Goal: Transaction & Acquisition: Purchase product/service

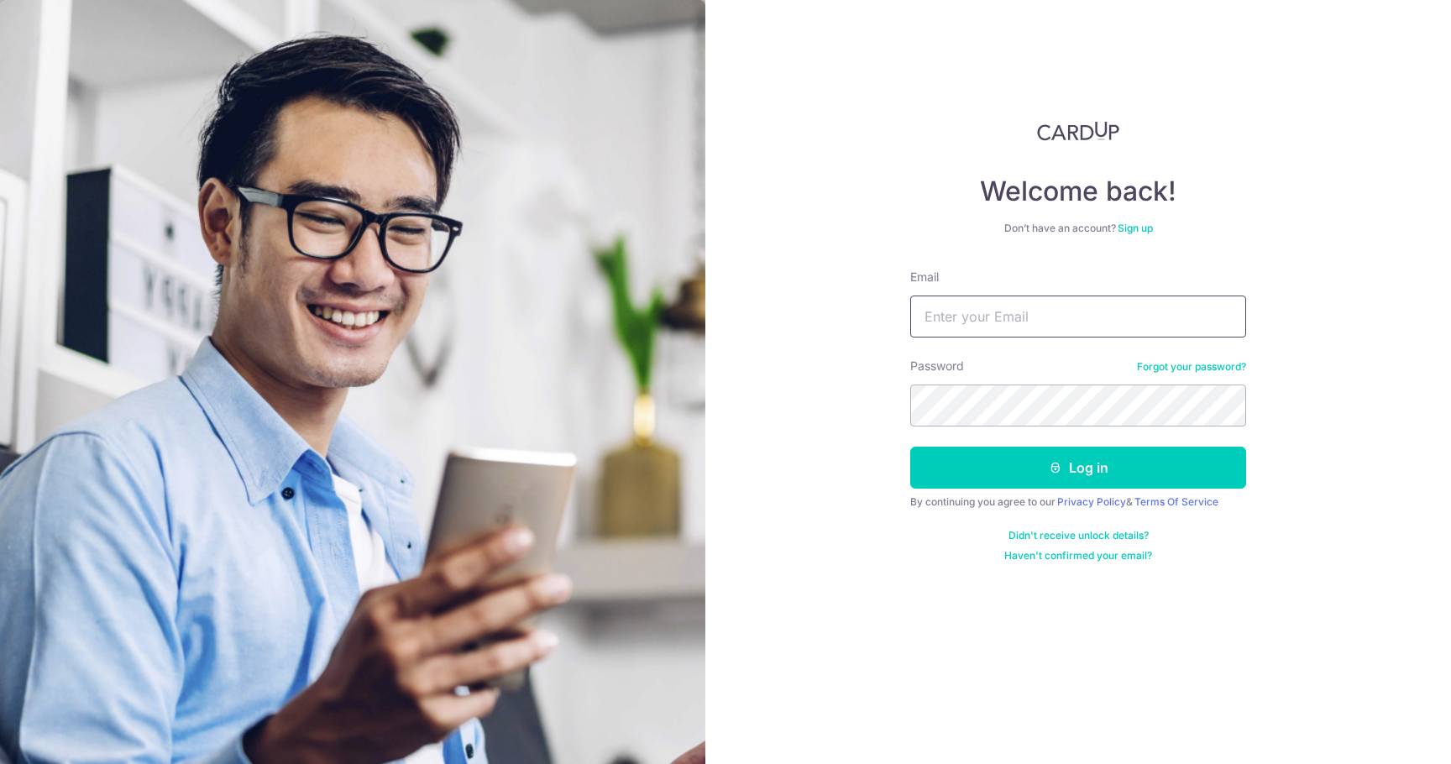
click at [967, 327] on input "Email" at bounding box center [1078, 317] width 336 height 42
type input "HYACINTHPHANG@GMAIL.COM"
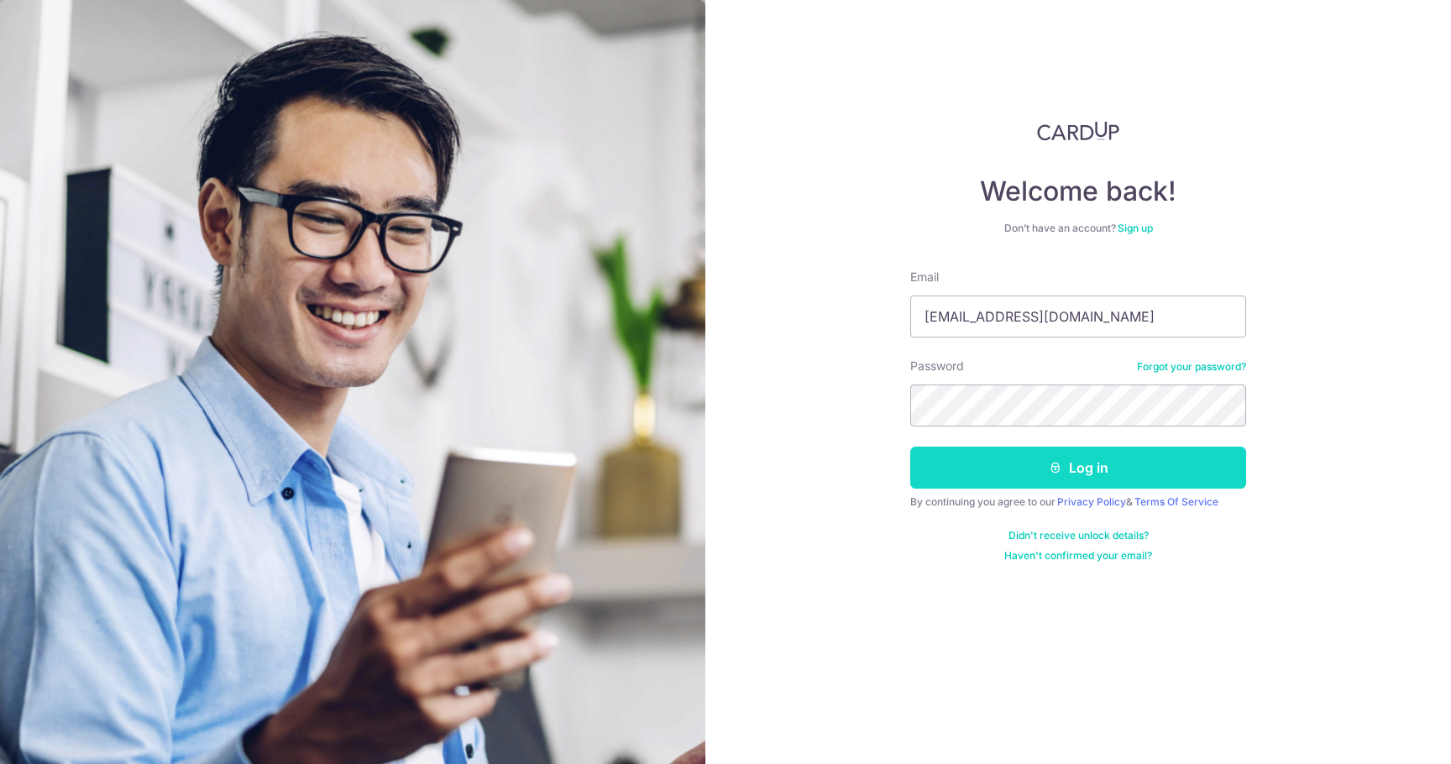
click at [1004, 483] on button "Log in" at bounding box center [1078, 468] width 336 height 42
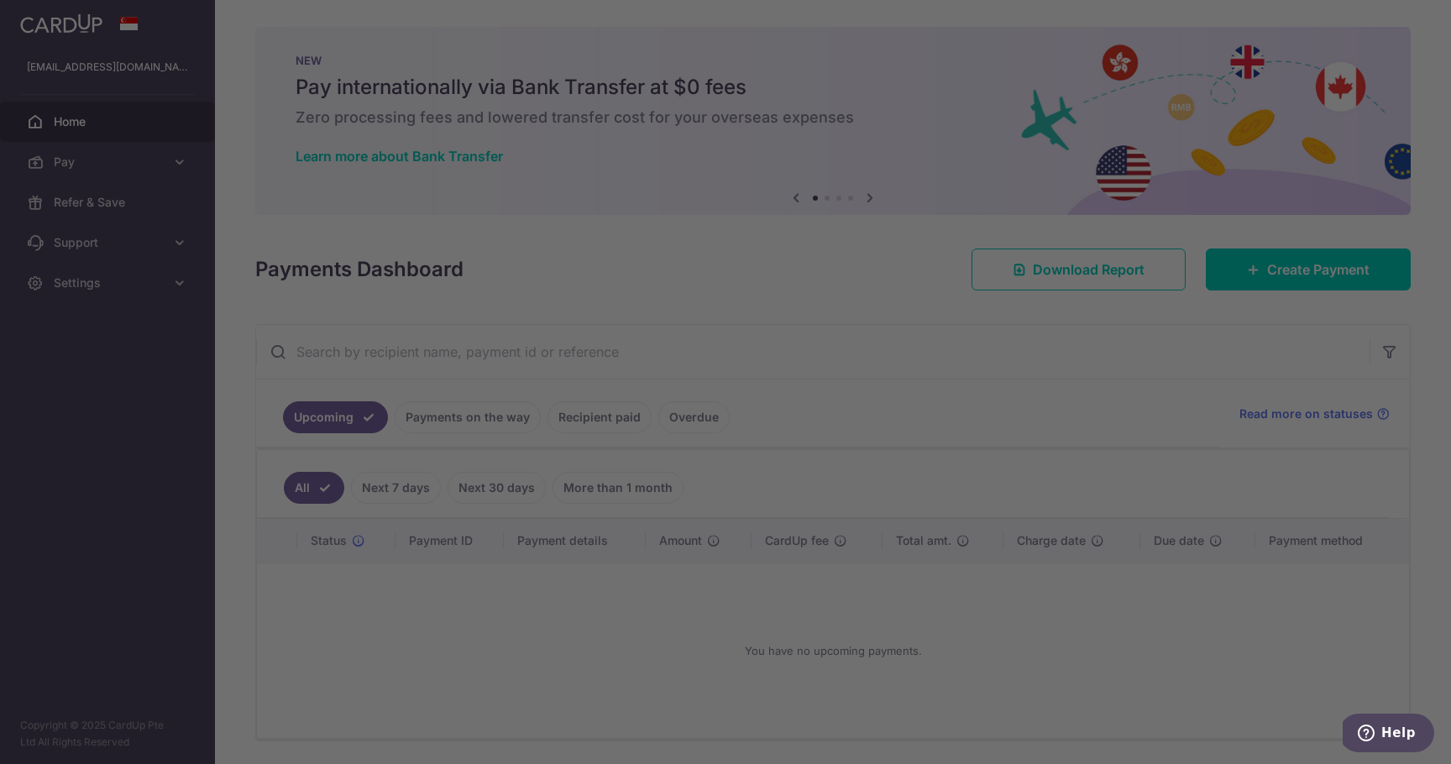
click at [1340, 285] on div at bounding box center [732, 385] width 1465 height 771
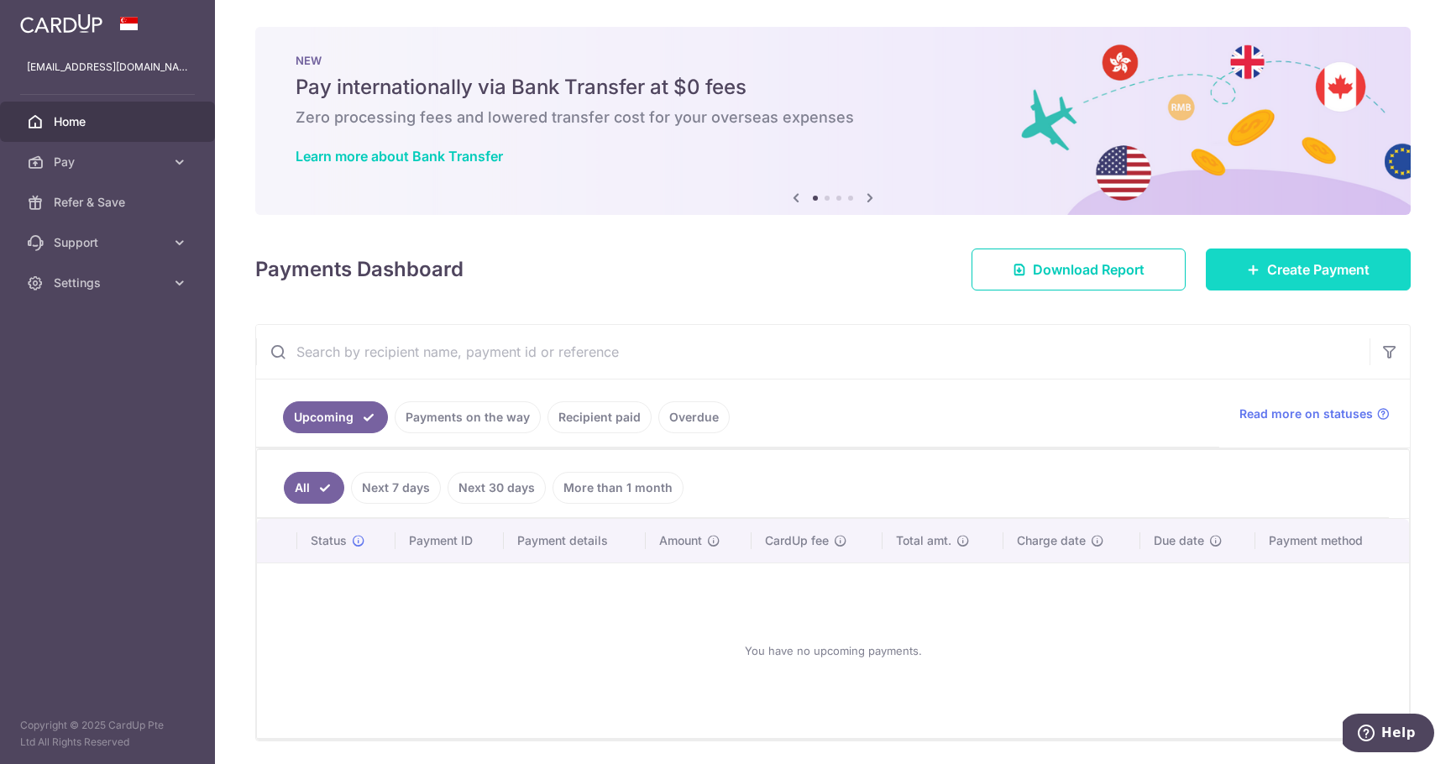
click at [1290, 279] on span "Create Payment" at bounding box center [1318, 269] width 102 height 20
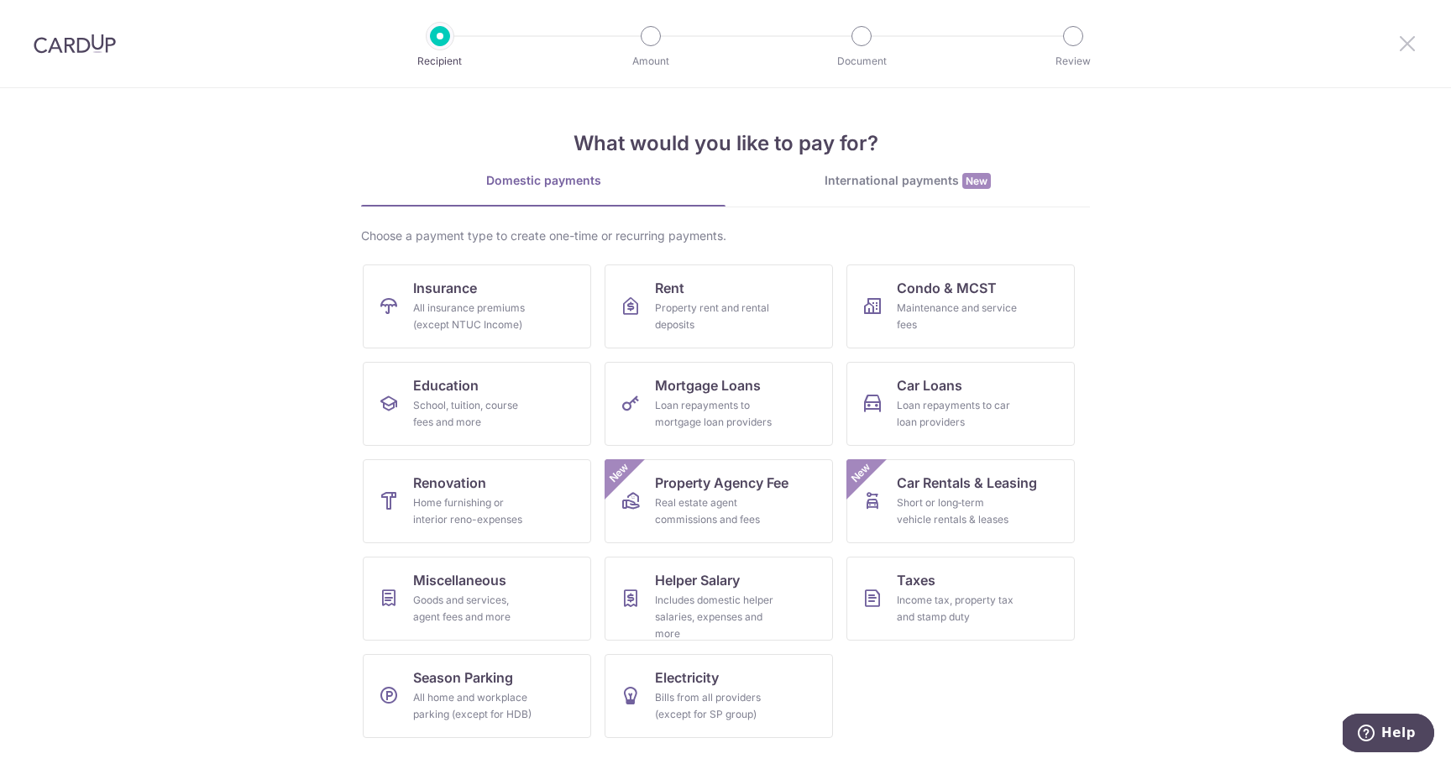
click at [1412, 41] on icon at bounding box center [1407, 43] width 20 height 21
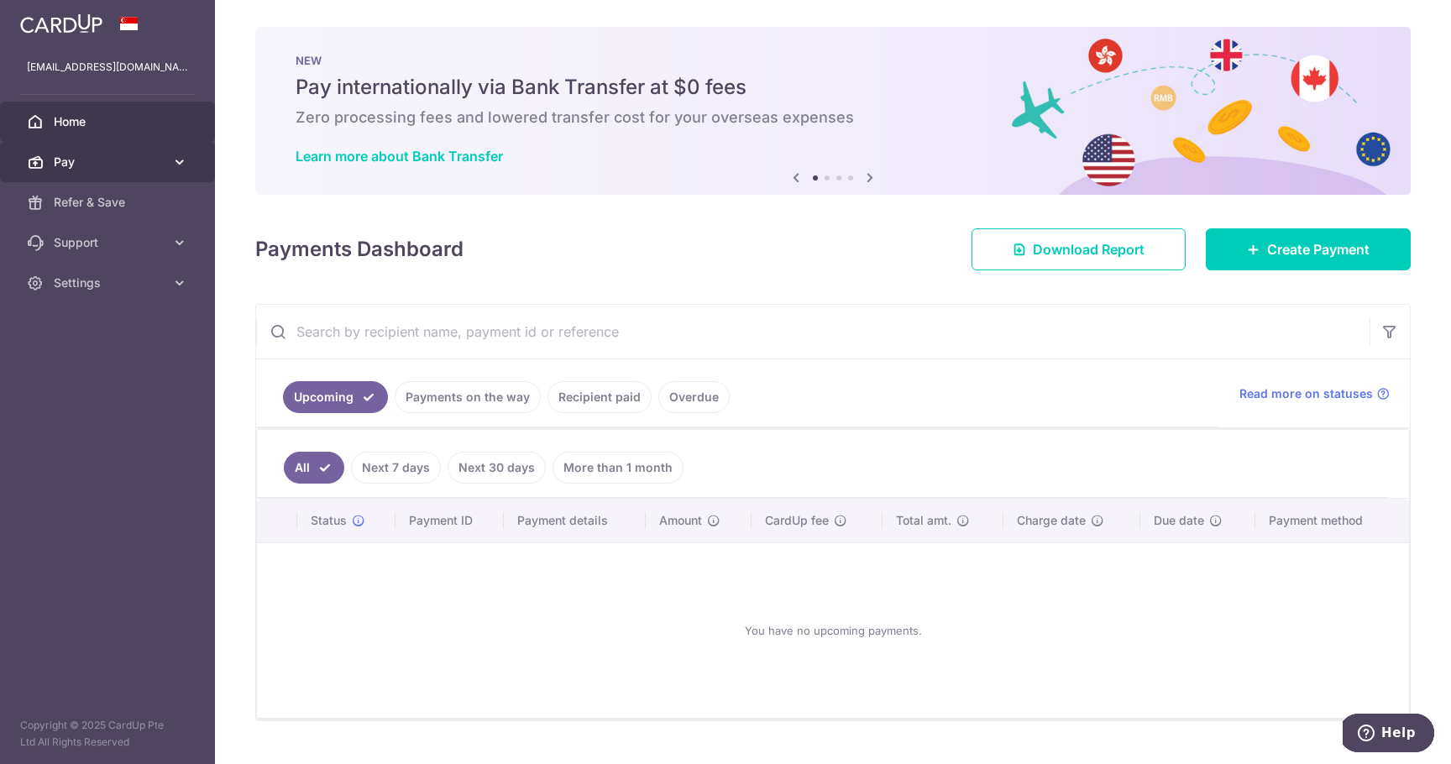
click at [175, 150] on link "Pay" at bounding box center [107, 162] width 215 height 40
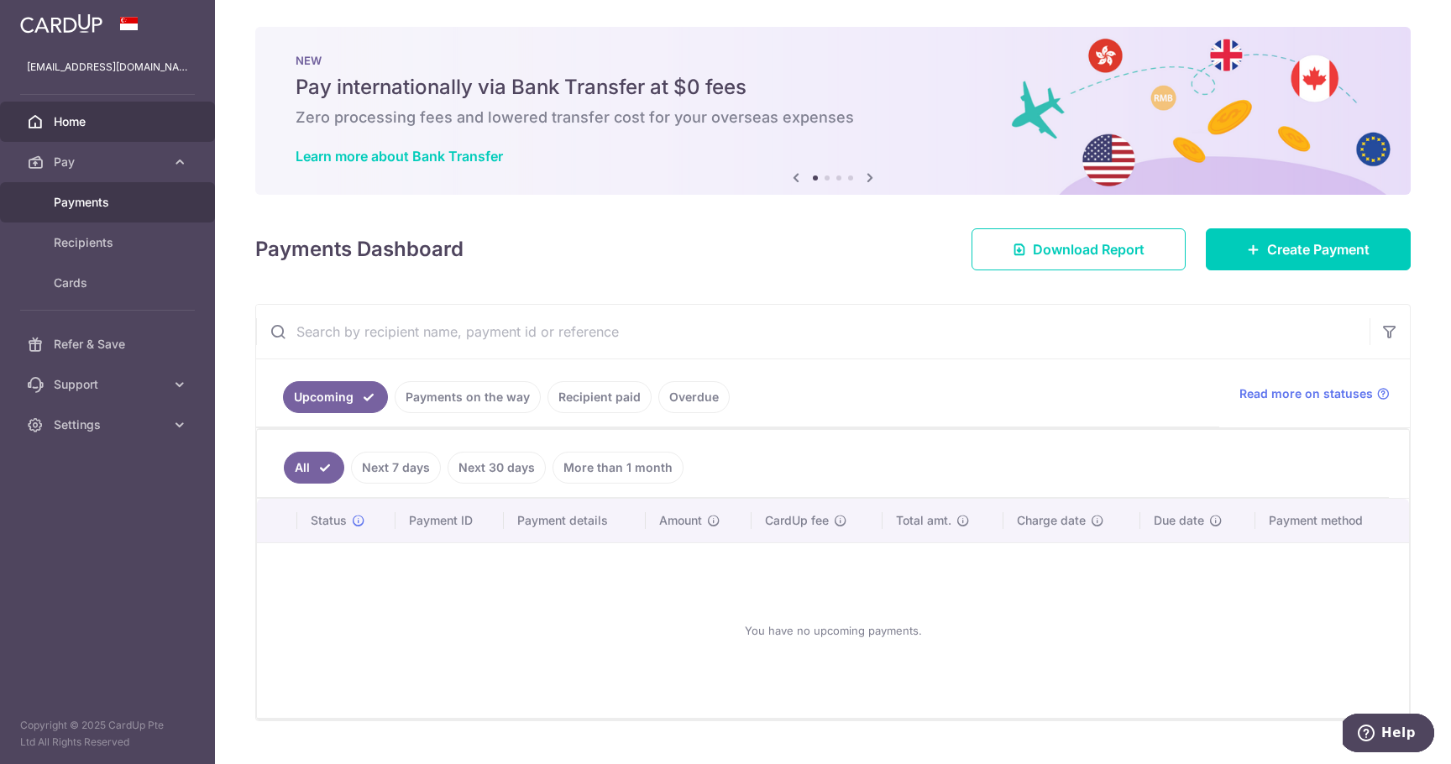
click at [108, 194] on span "Payments" at bounding box center [109, 202] width 111 height 17
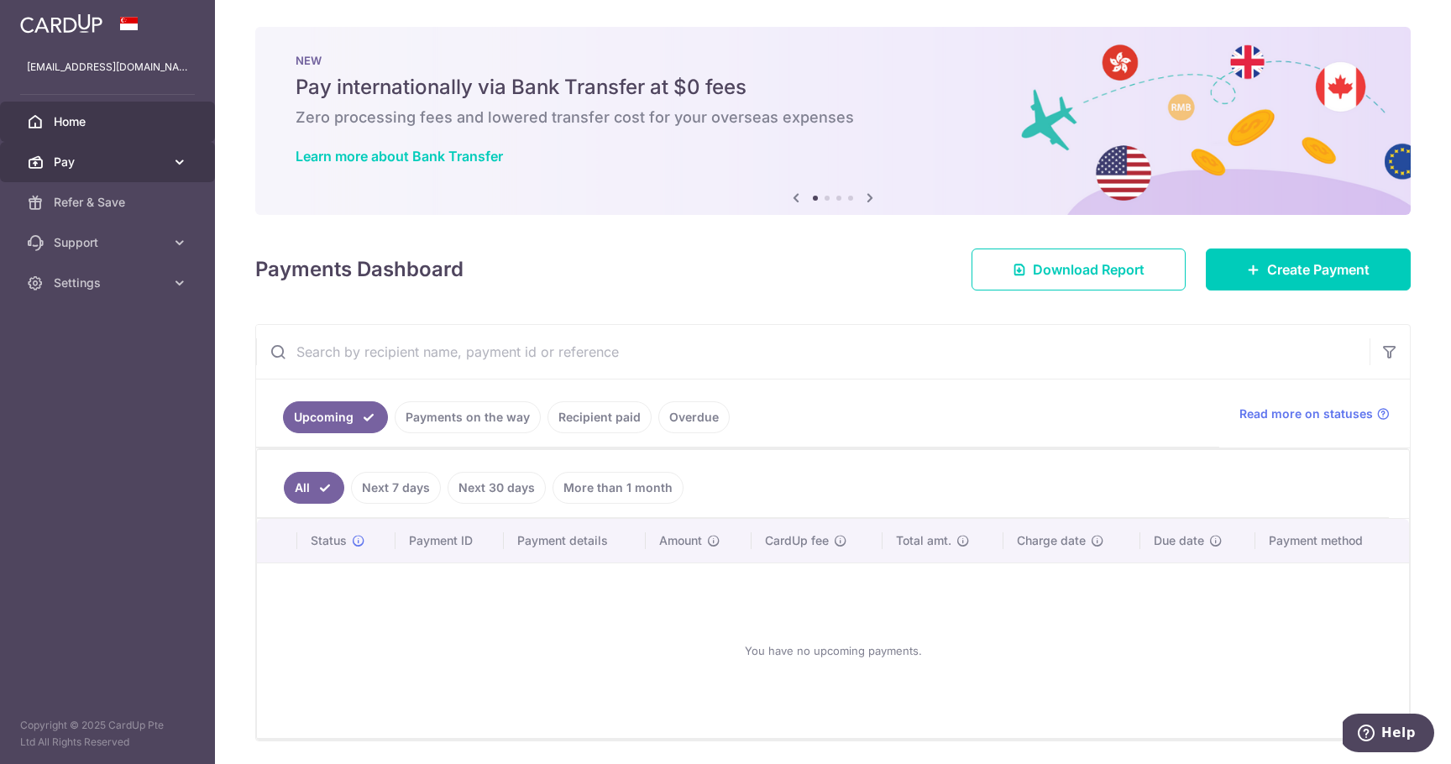
click at [147, 166] on span "Pay" at bounding box center [109, 162] width 111 height 17
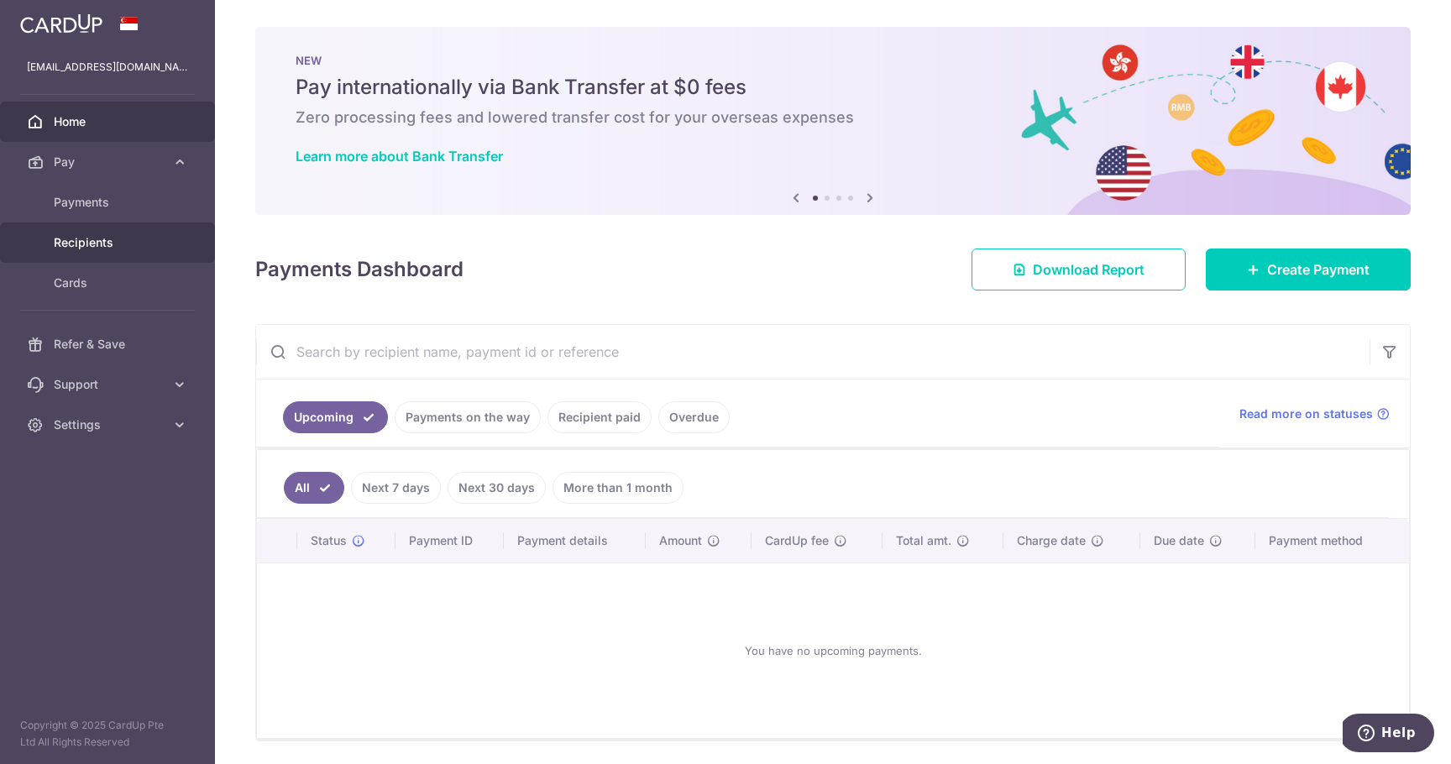
click at [97, 241] on span "Recipients" at bounding box center [109, 242] width 111 height 17
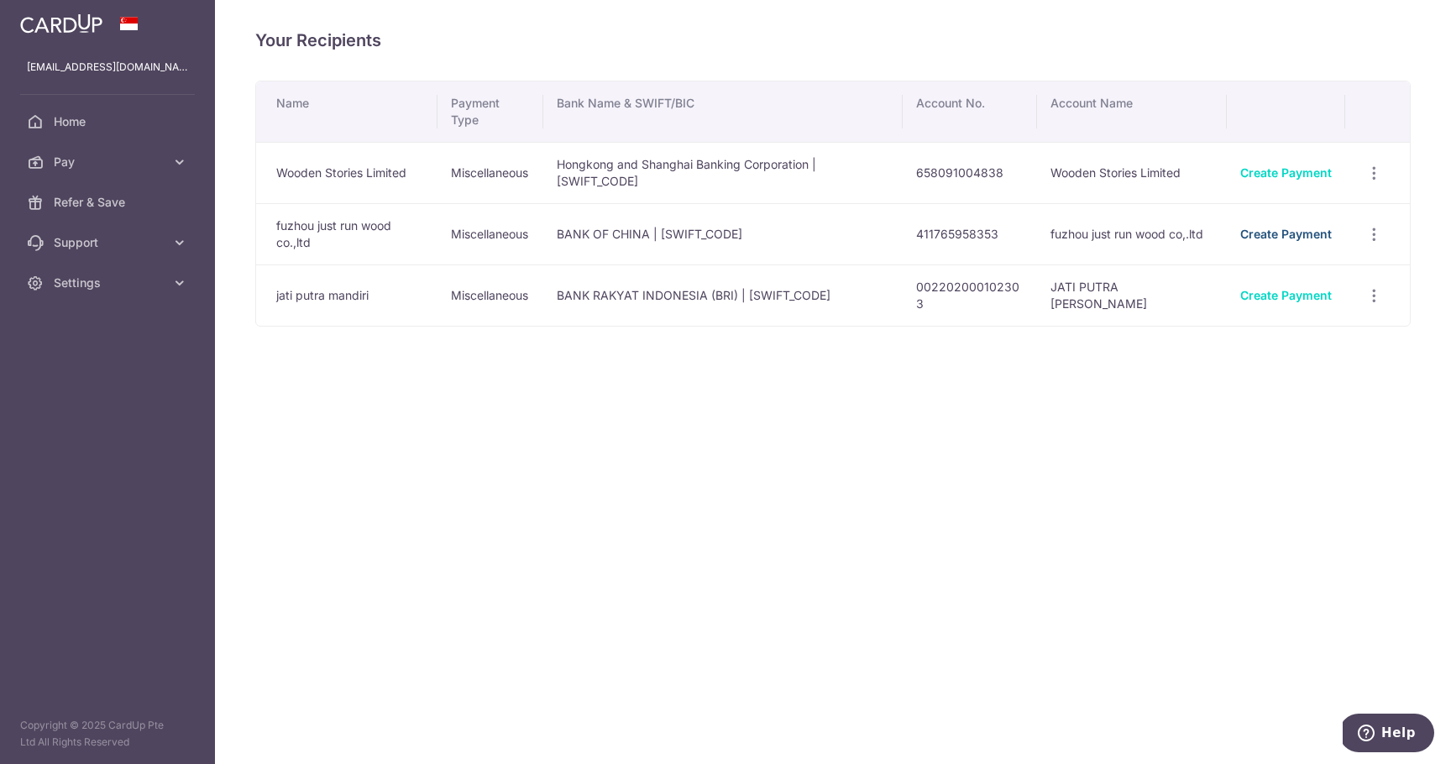
click at [1281, 238] on link "Create Payment" at bounding box center [1286, 234] width 92 height 14
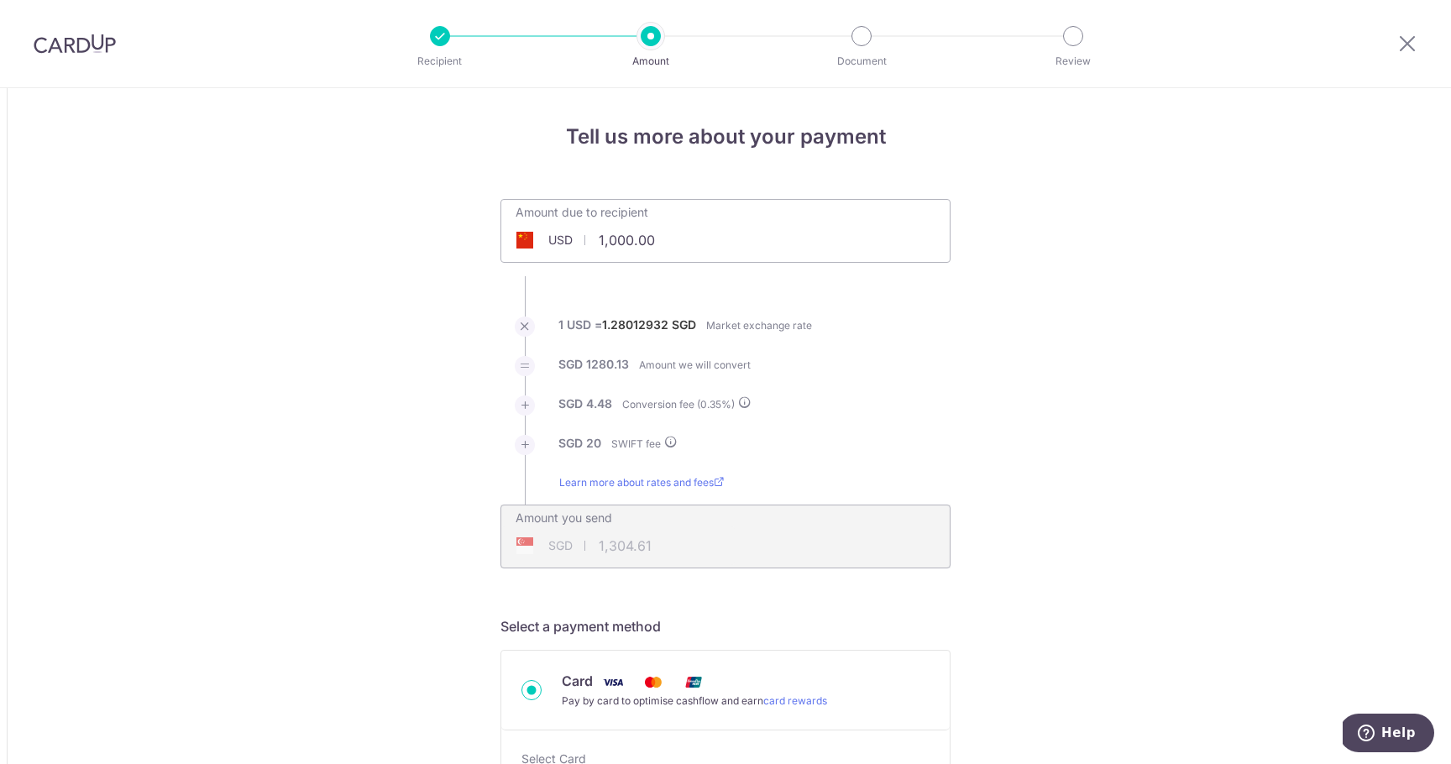
click at [693, 241] on input "1,000.00" at bounding box center [630, 240] width 259 height 39
type input "1"
click at [937, 385] on li "SGD 1280.13 Amount we will convert" at bounding box center [725, 375] width 450 height 39
type input "3,989.00"
type input "5,144.22"
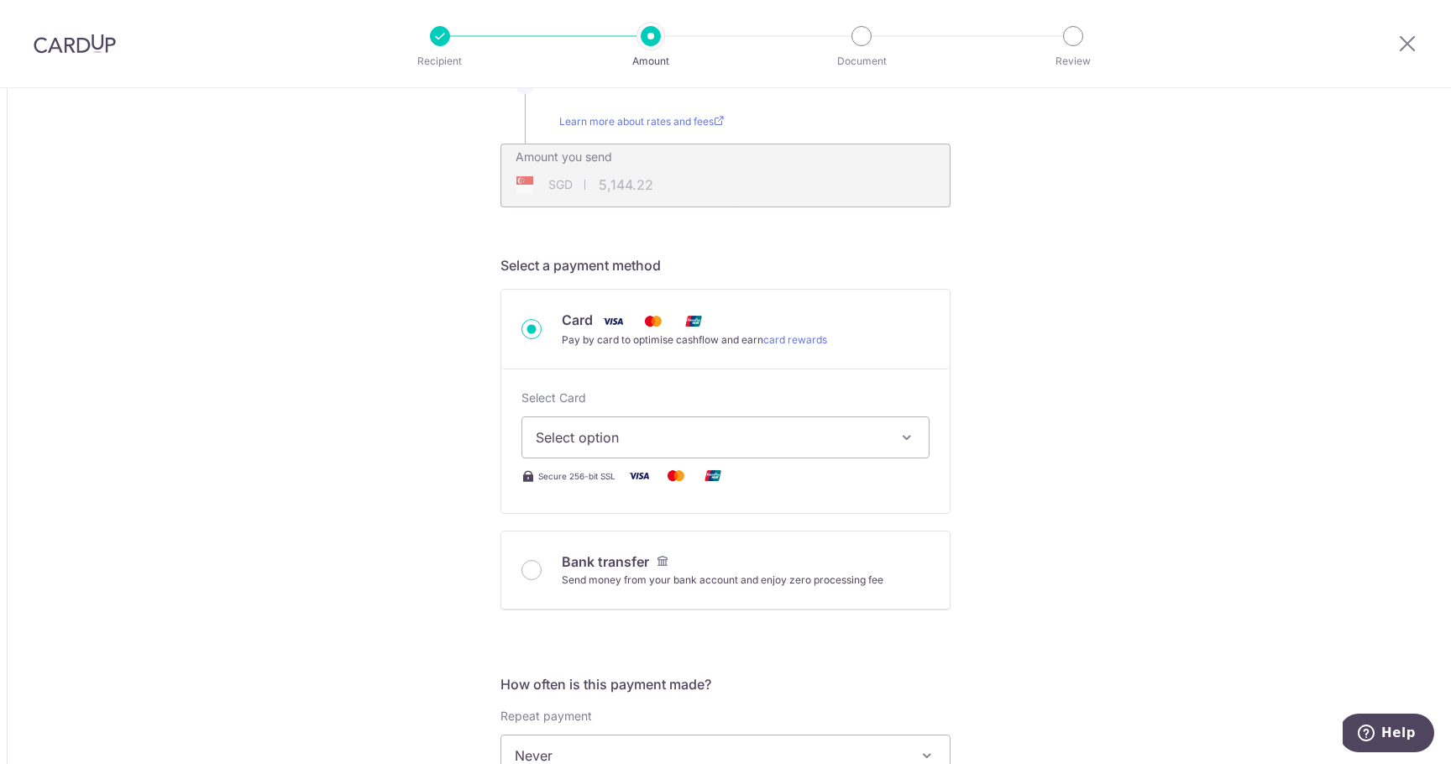
scroll to position [374, 0]
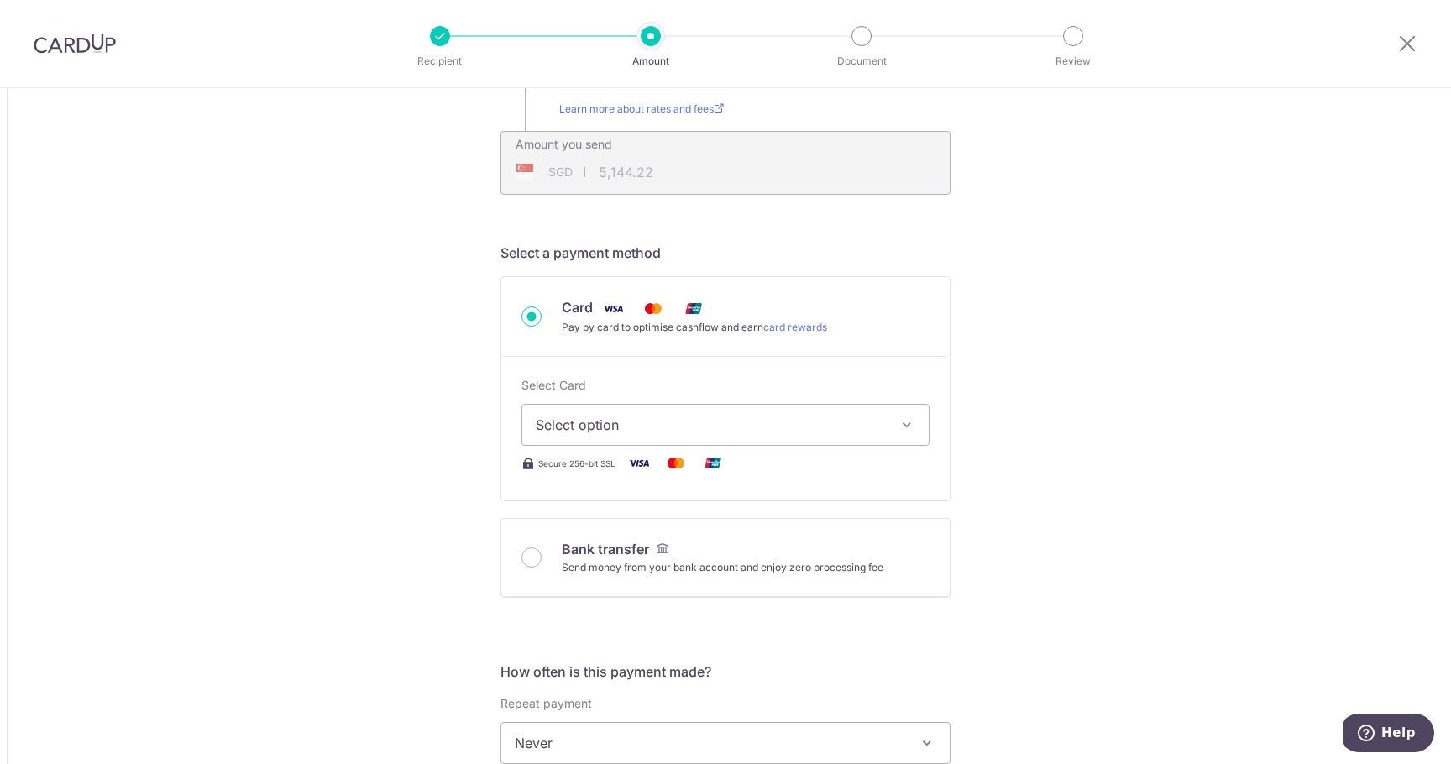
click at [885, 430] on button "Select option" at bounding box center [725, 425] width 408 height 42
click at [1051, 377] on div "Tell us more about your payment Amount due to recipient USD 3,989.00 3989 1 USD…" at bounding box center [725, 725] width 1451 height 2021
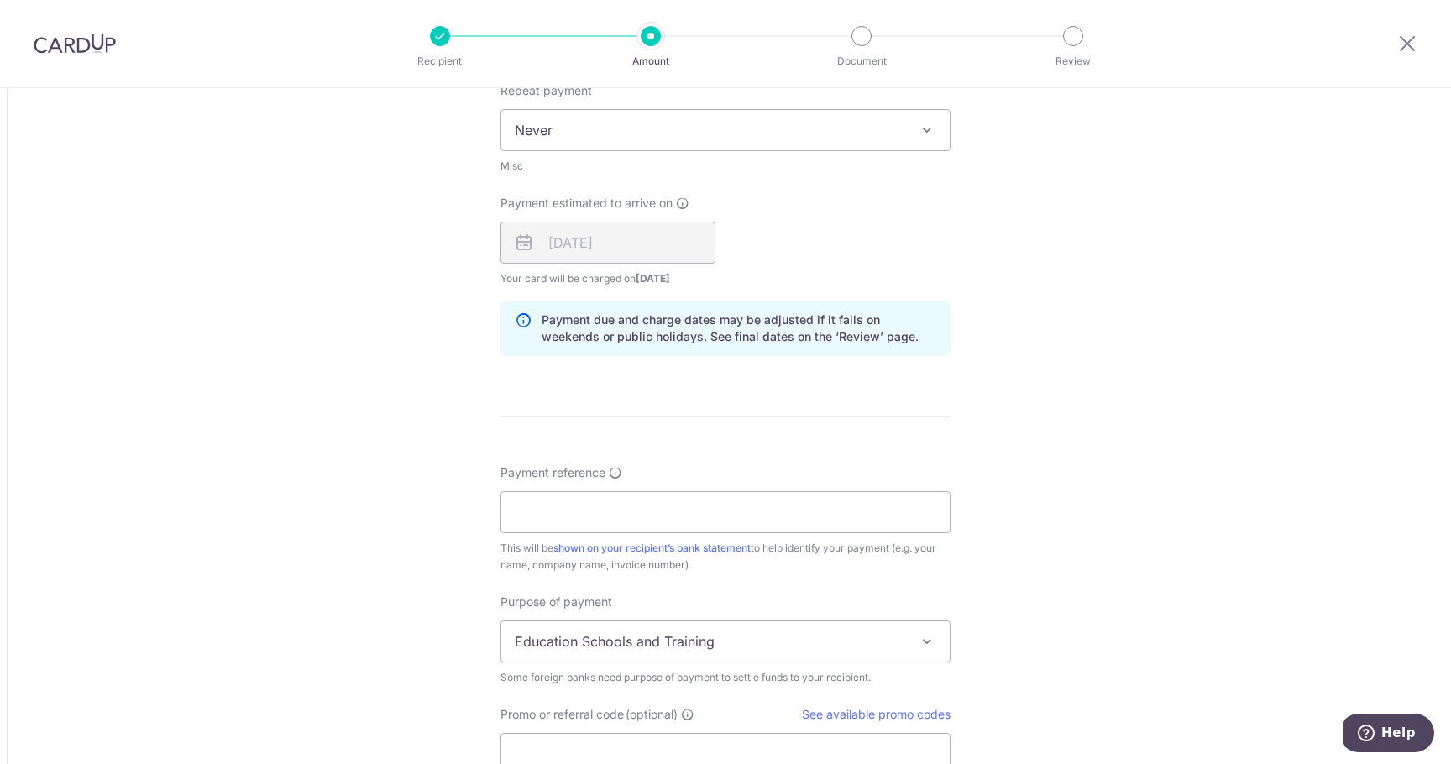
scroll to position [991, 0]
click at [716, 500] on input "Payment reference" at bounding box center [725, 508] width 450 height 42
click at [1023, 612] on div "Tell us more about your payment Amount due to recipient USD 3,989.00 3989 1 USD…" at bounding box center [725, 108] width 1451 height 2021
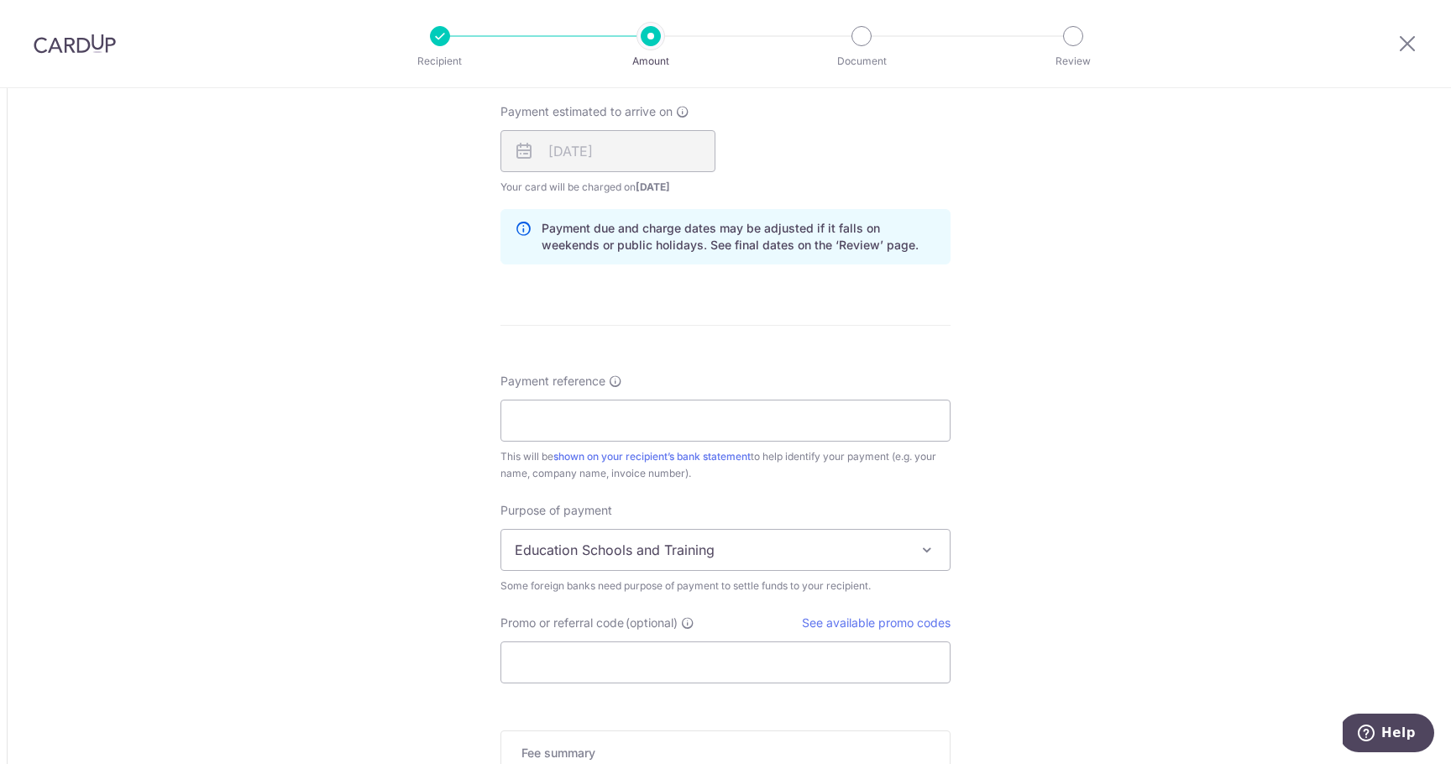
scroll to position [1079, 0]
click at [855, 624] on link "See available promo codes" at bounding box center [876, 622] width 149 height 14
click at [535, 679] on input "Promo or referral code (optional)" at bounding box center [725, 662] width 450 height 42
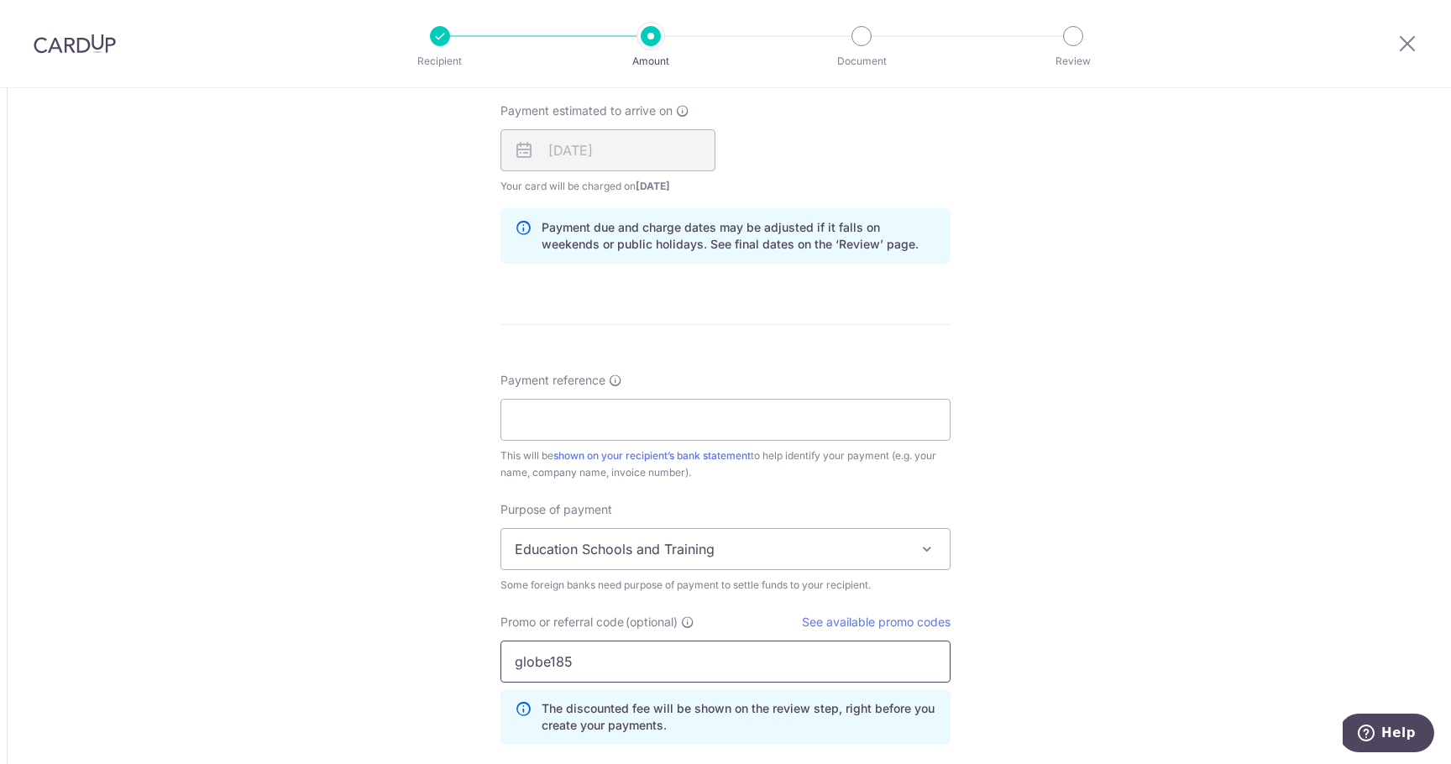
type input "globe185"
click at [1072, 656] on div "Tell us more about your payment Amount due to recipient USD 3,989.00 3989 1 USD…" at bounding box center [725, 57] width 1451 height 2096
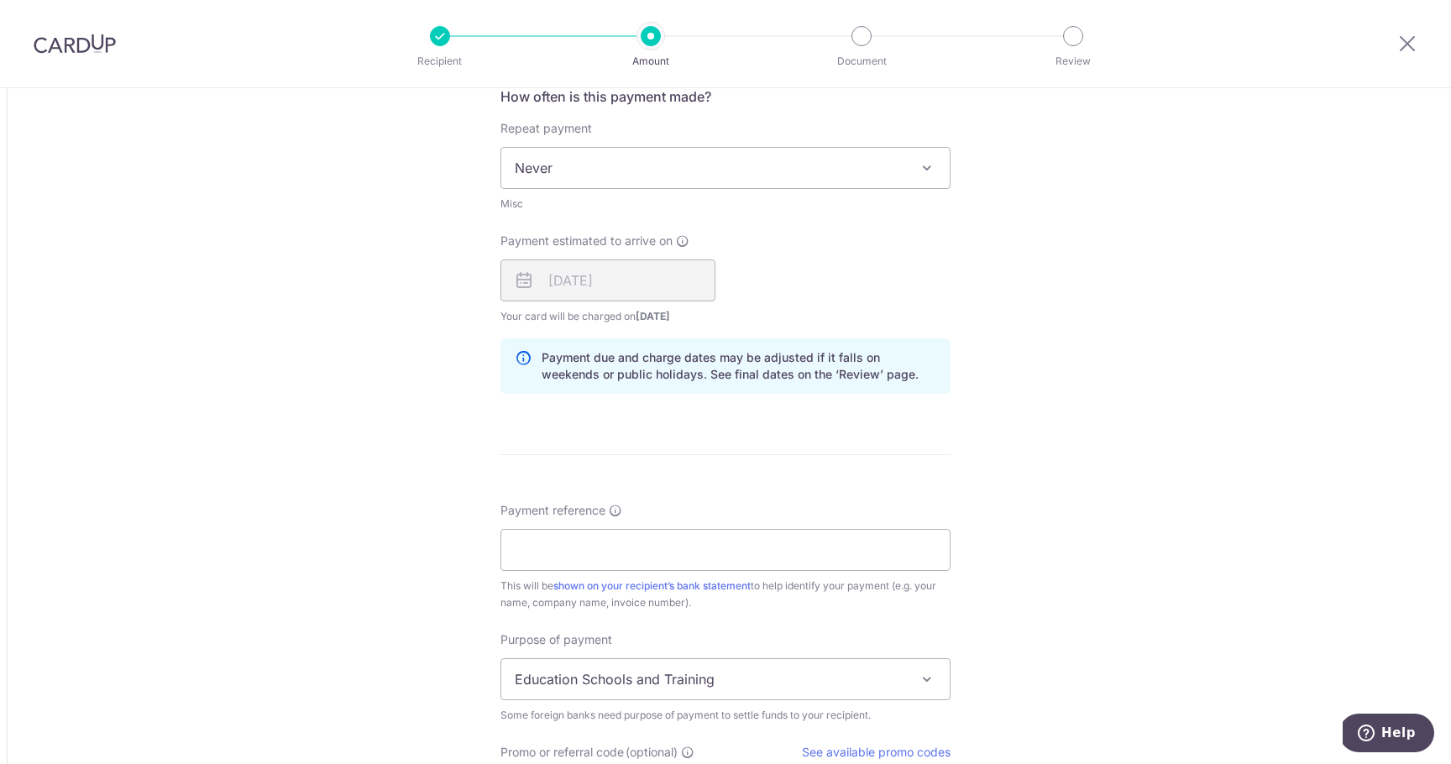
scroll to position [948, 0]
click at [906, 561] on input "Payment reference" at bounding box center [725, 551] width 450 height 42
click at [1151, 480] on div "Tell us more about your payment Amount due to recipient USD 3,989.00 3989 1 USD…" at bounding box center [725, 188] width 1451 height 2096
click at [735, 554] on input "JR-KV-007" at bounding box center [725, 551] width 450 height 42
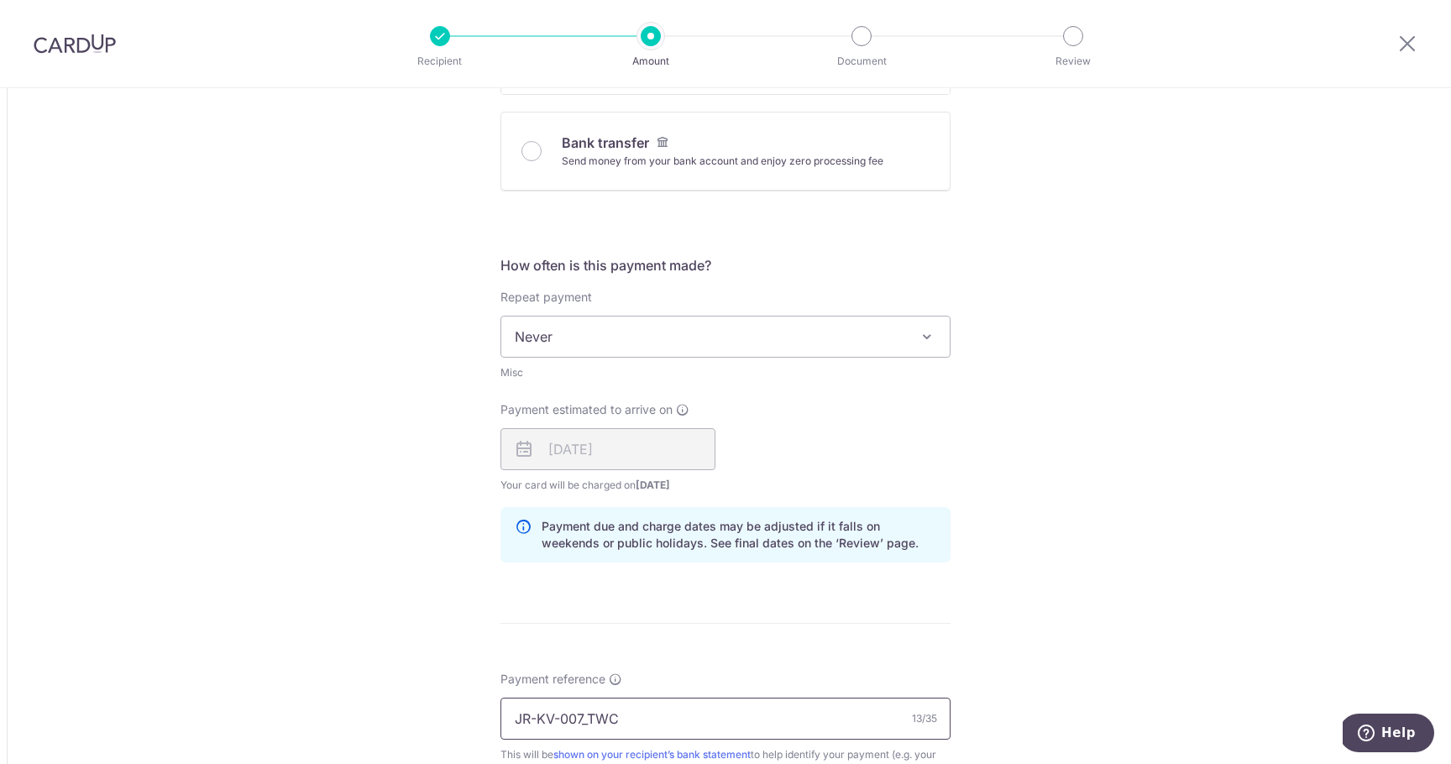
scroll to position [1420, 0]
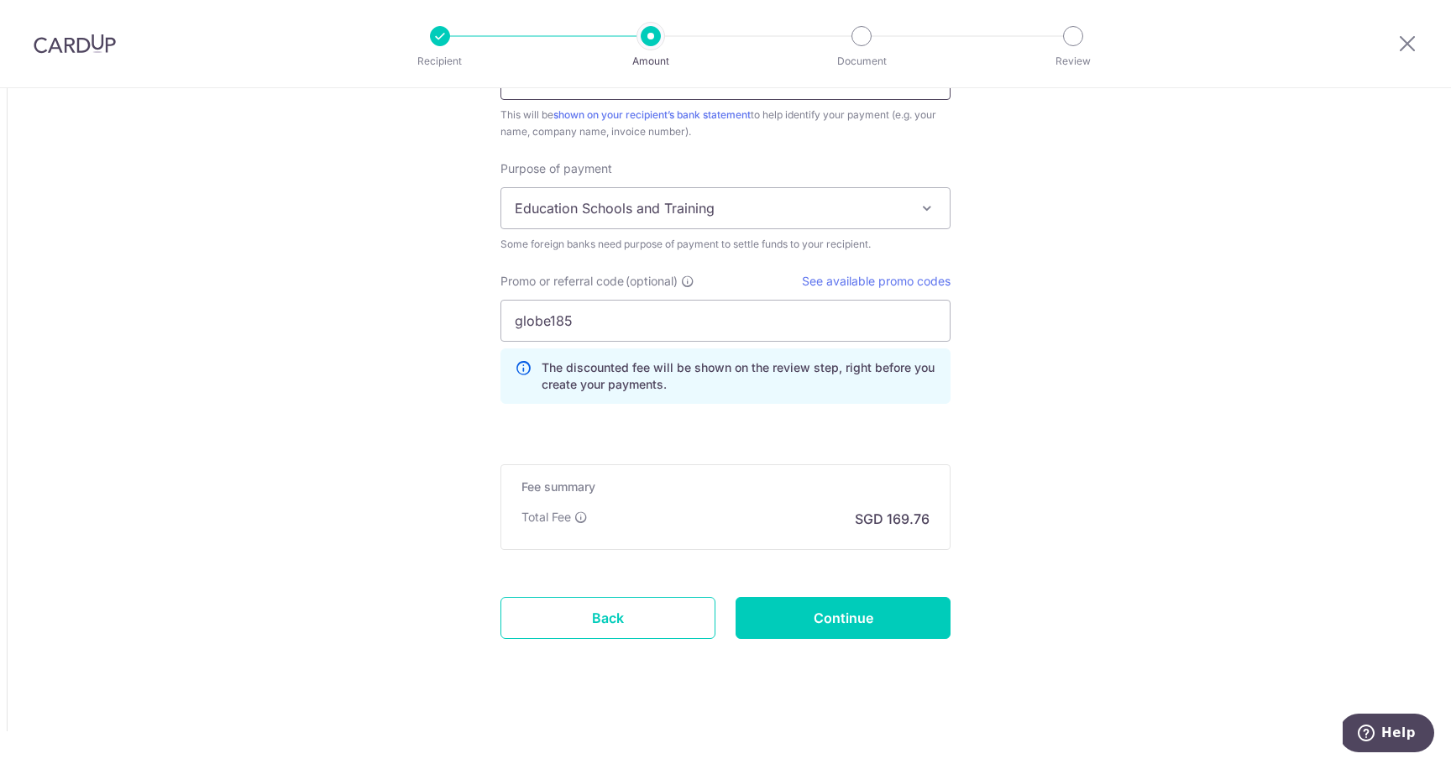
type input "JR-KV-007_TWC"
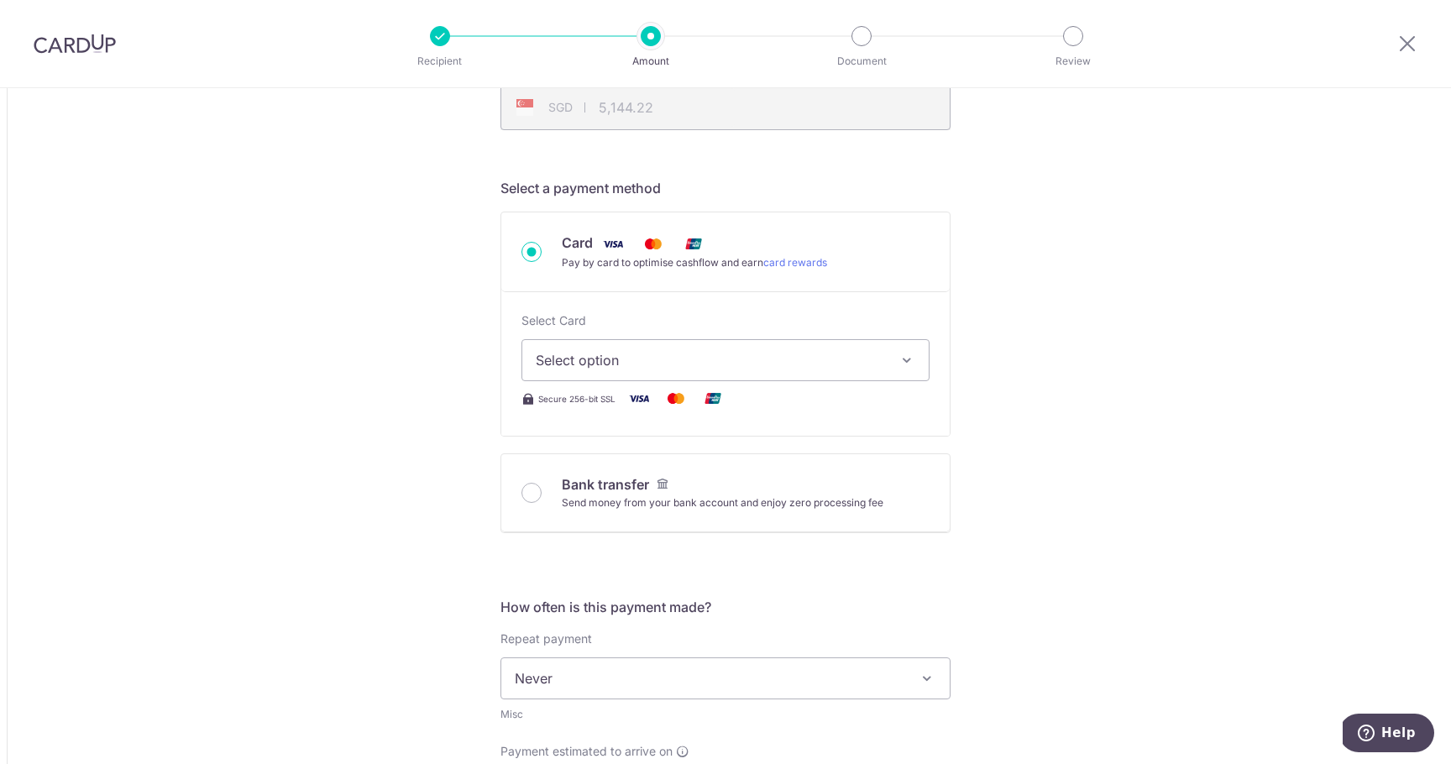
scroll to position [435, 0]
click at [527, 495] on input "Bank transfer Send money from your bank account and enjoy zero processing fee" at bounding box center [531, 496] width 20 height 20
radio input "true"
type input "3,989.00"
type input "5,134.94"
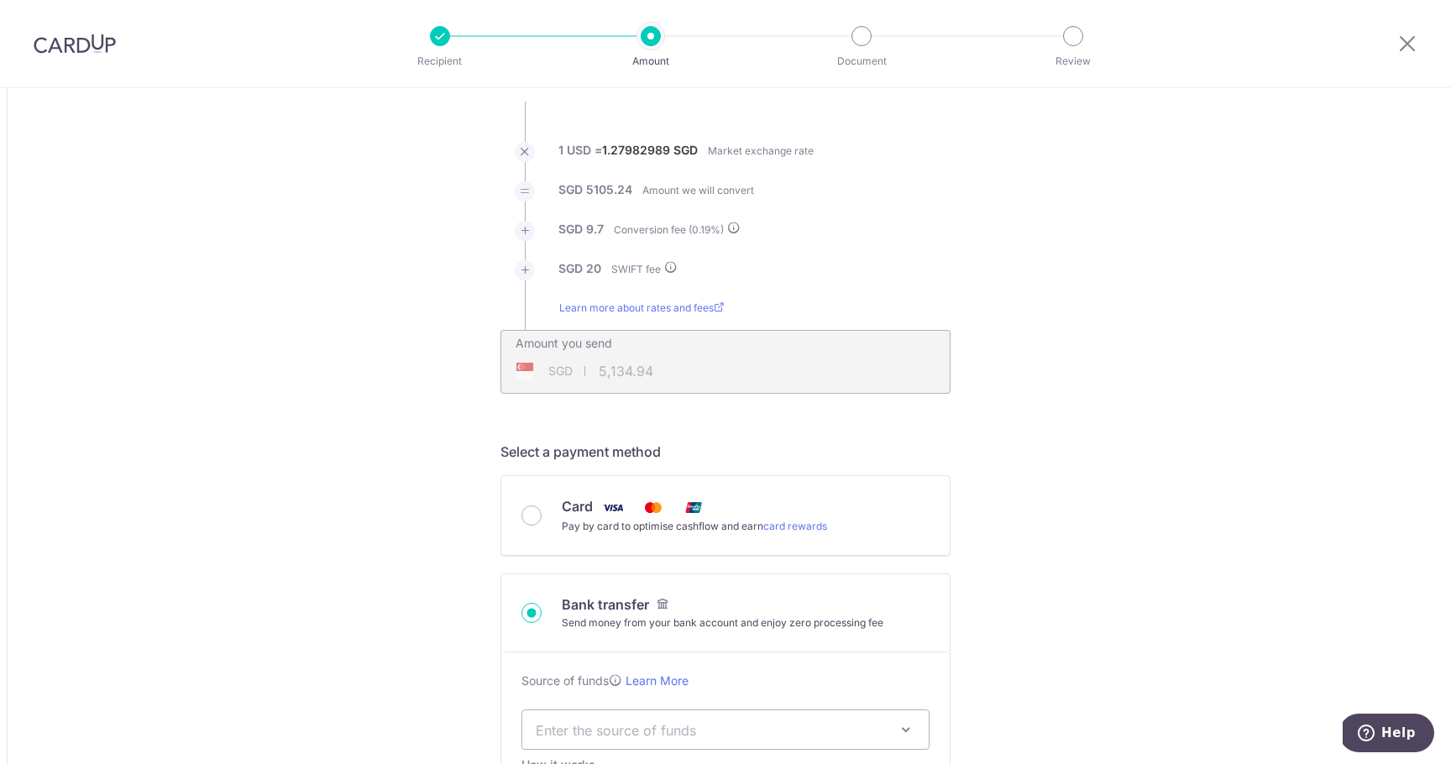
scroll to position [141, 0]
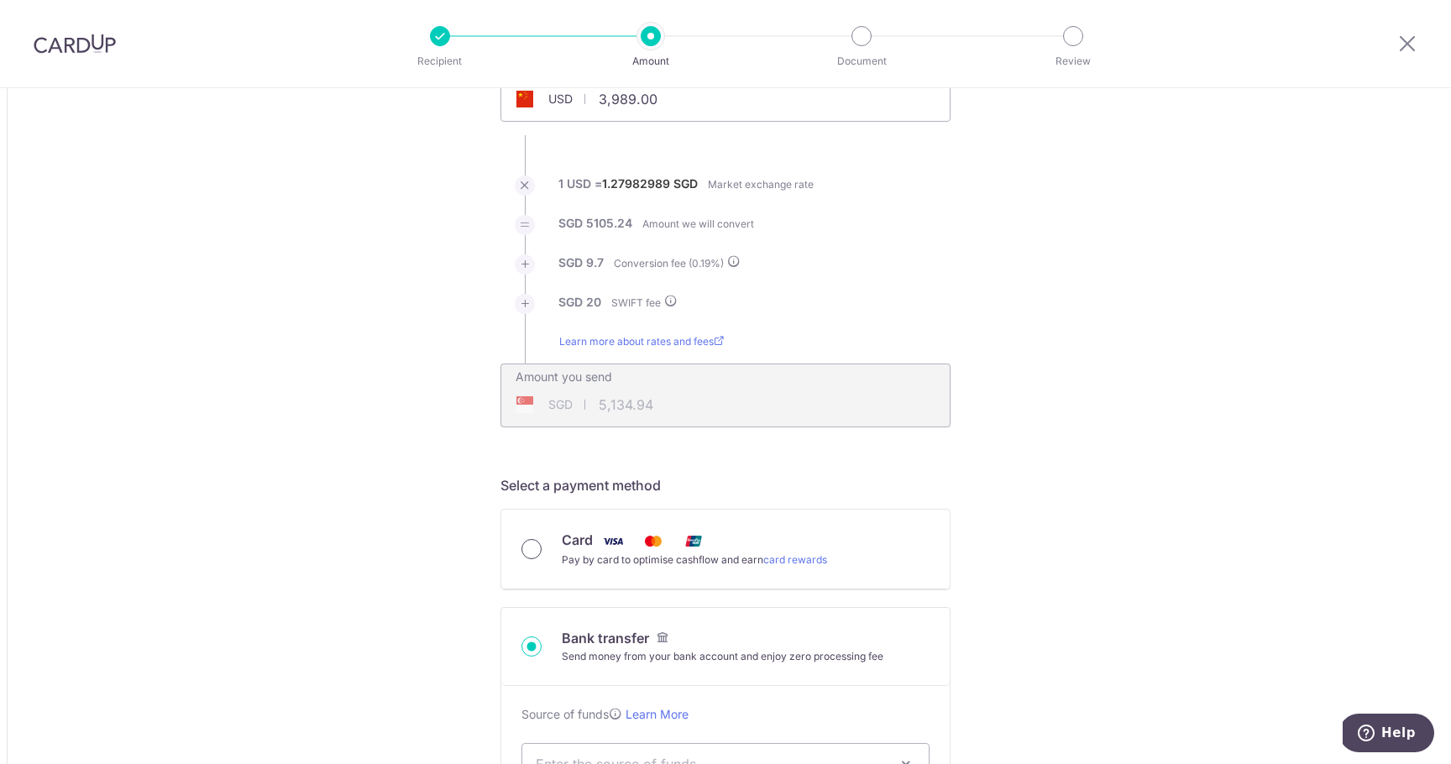
click at [527, 550] on input "Card Pay by card to optimise cashflow and earn card rewards" at bounding box center [531, 549] width 20 height 20
radio input "true"
type input "3,989.00"
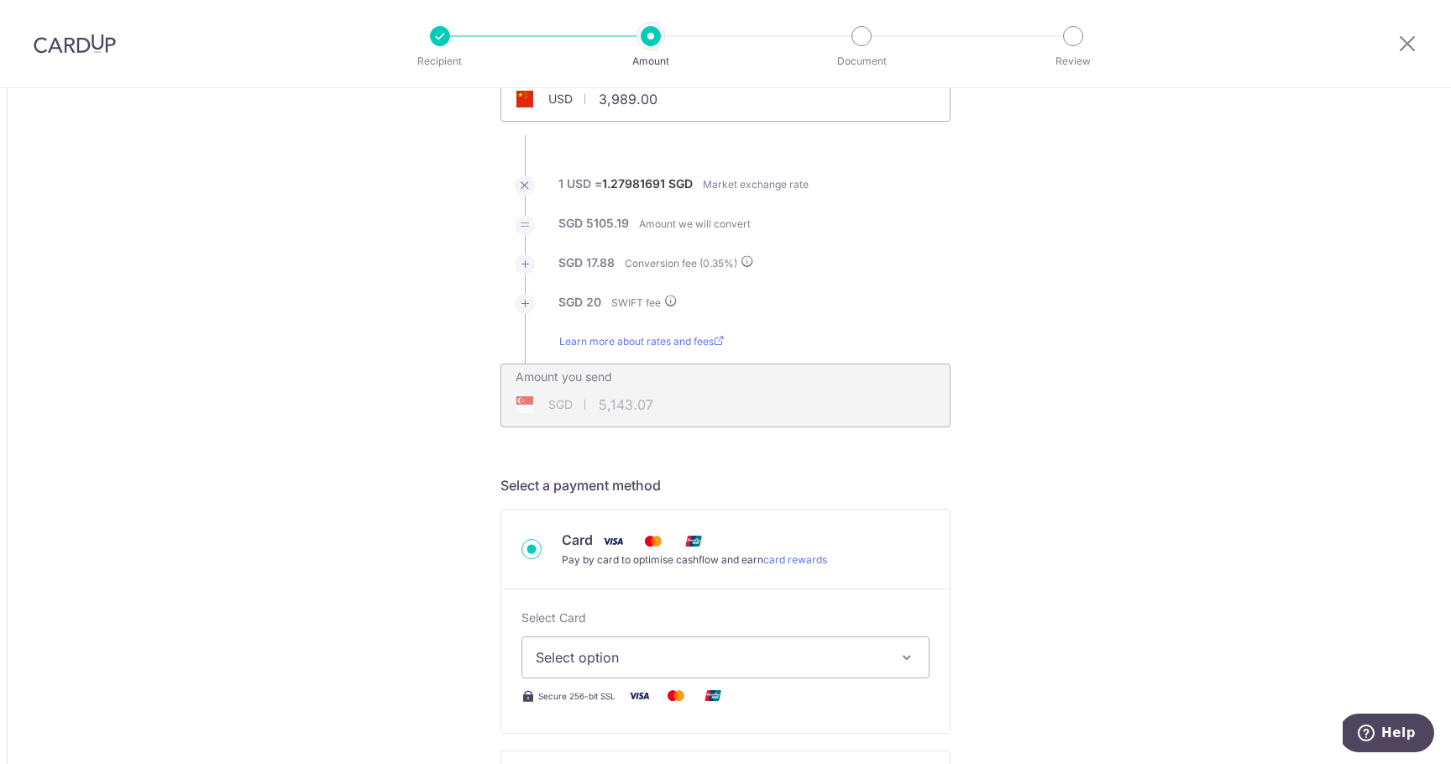
click at [665, 637] on button "Select option" at bounding box center [725, 657] width 408 height 42
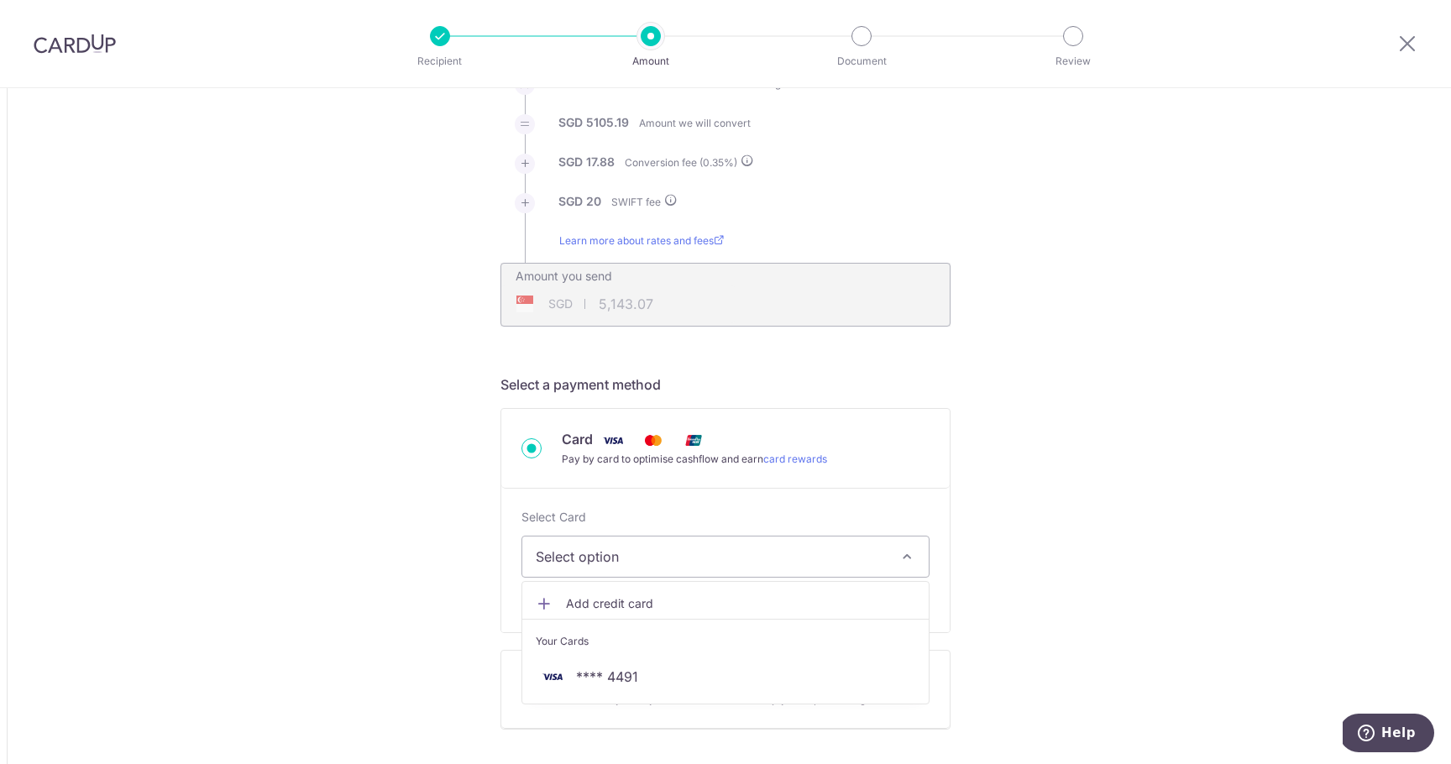
scroll to position [259, 0]
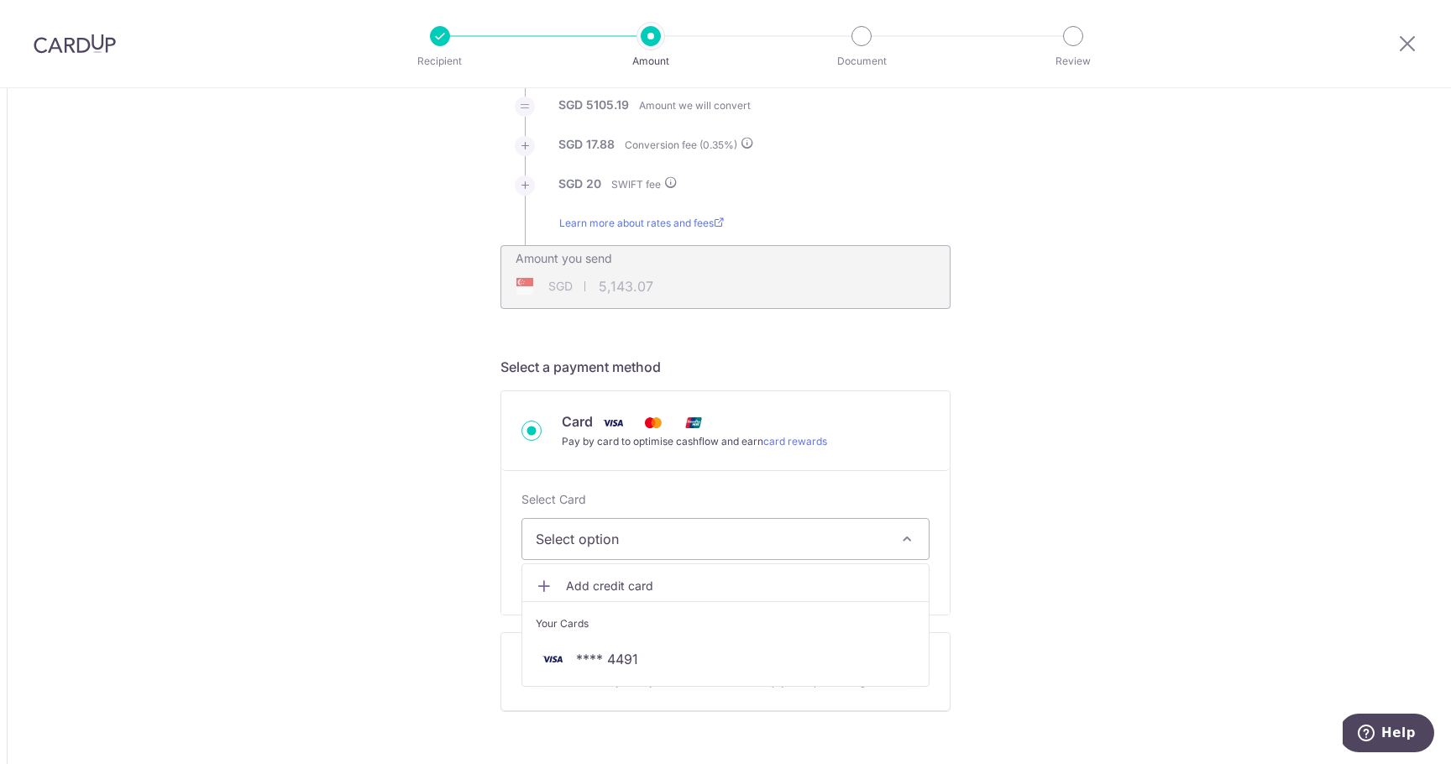
click at [643, 582] on span "Add credit card" at bounding box center [740, 586] width 349 height 17
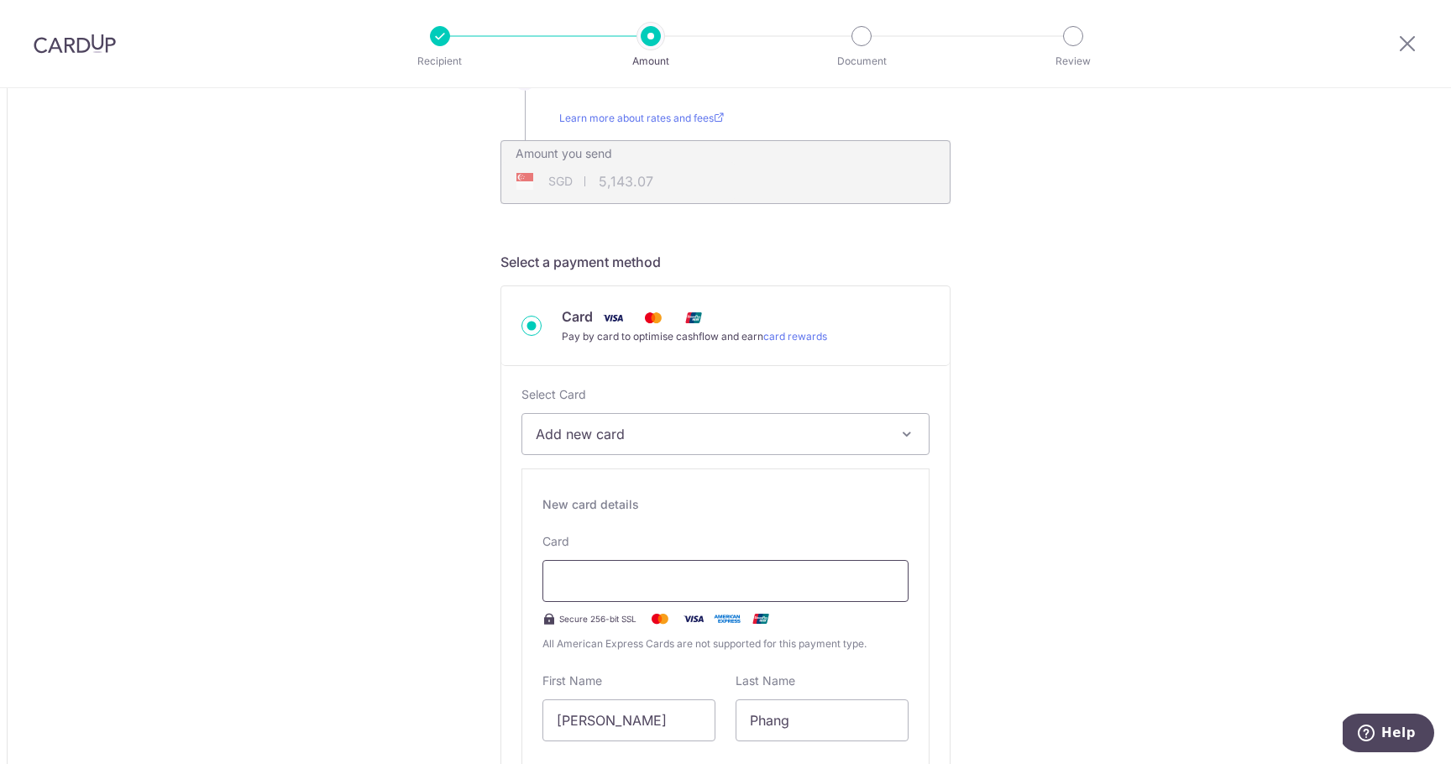
scroll to position [377, 0]
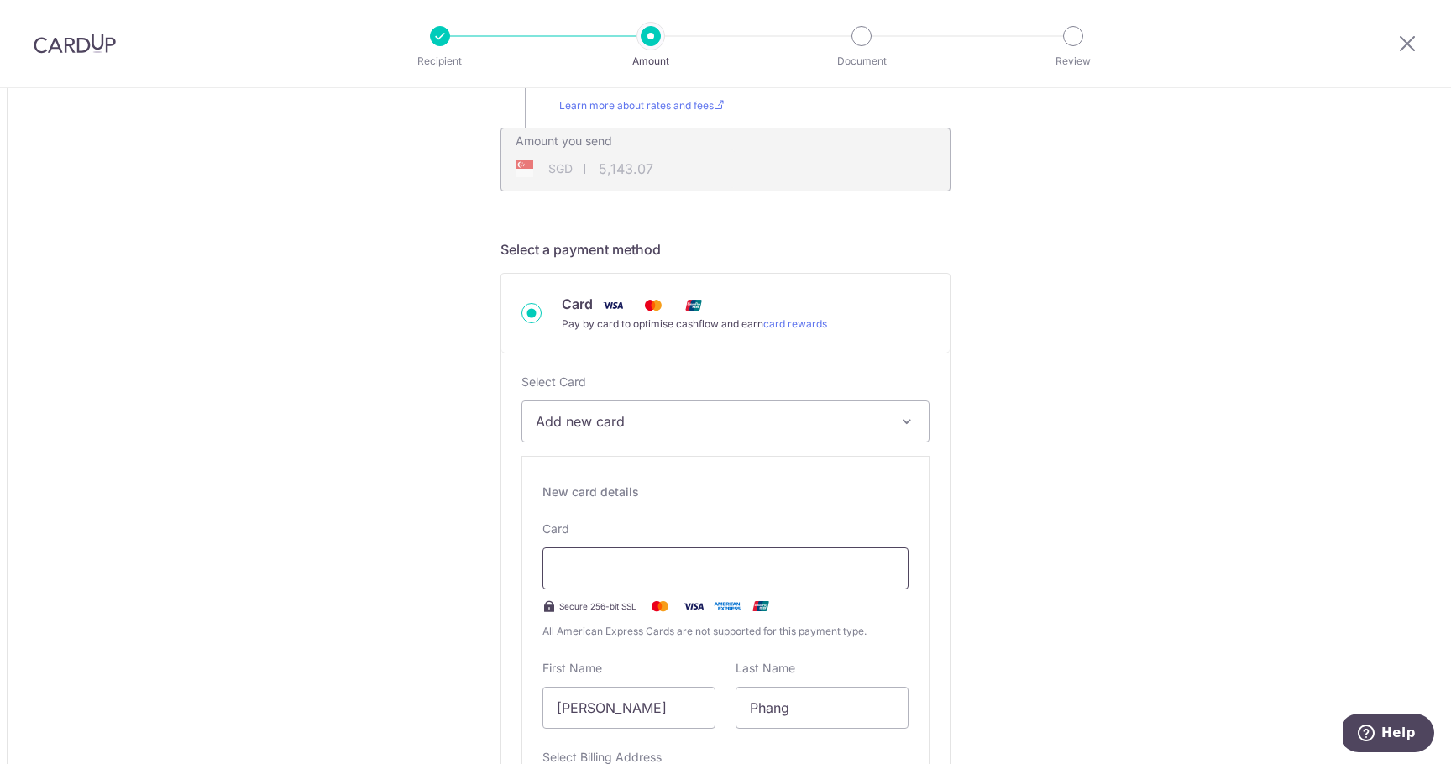
type input "5,142.98"
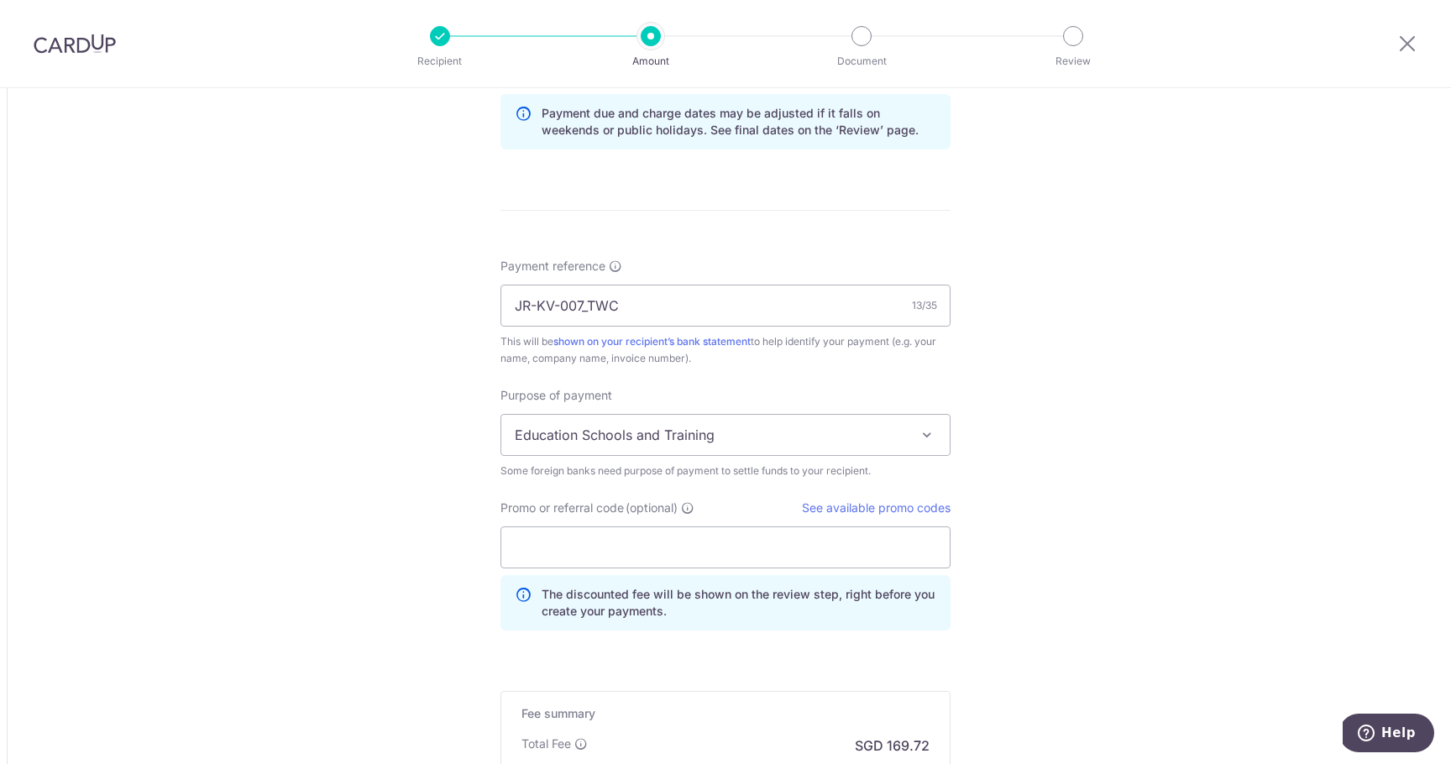
scroll to position [1648, 0]
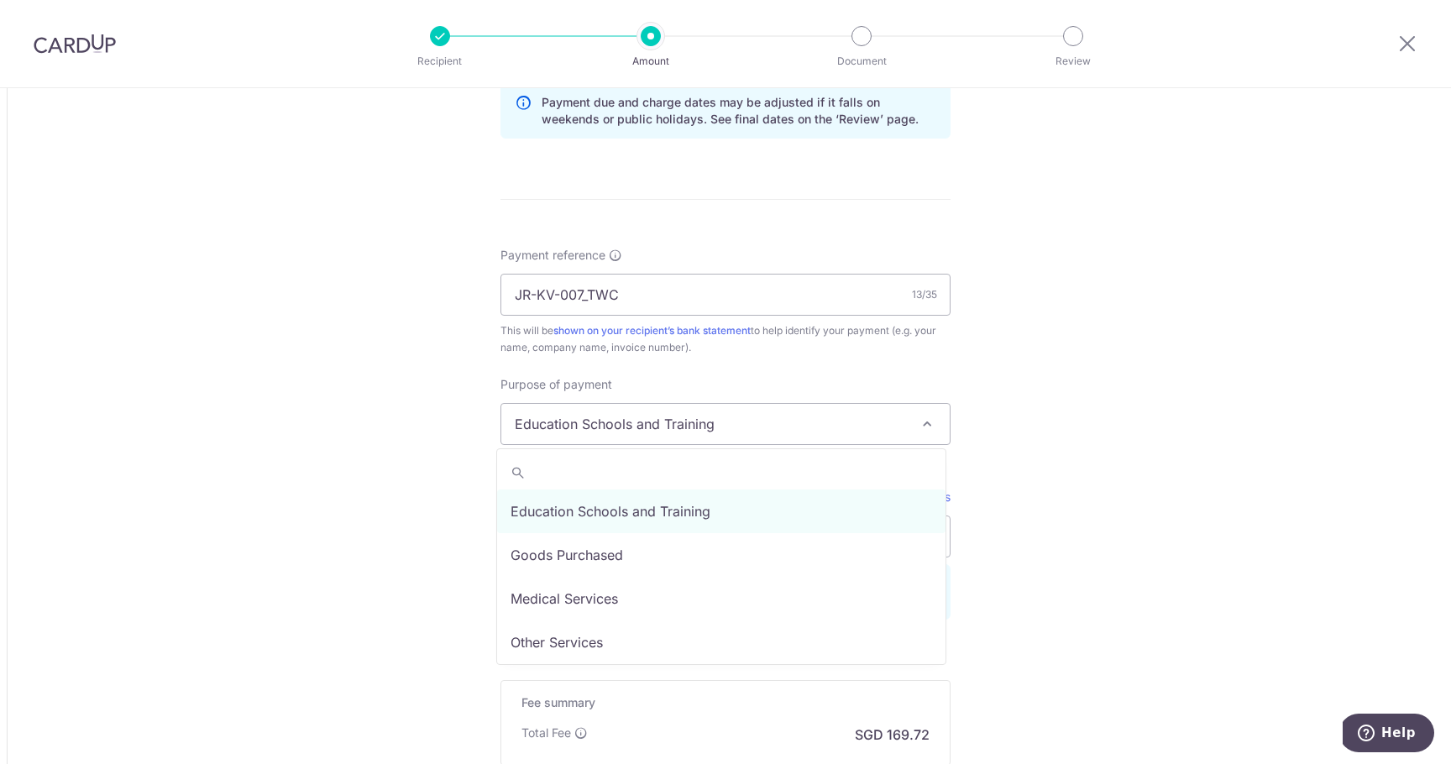
click at [703, 426] on span "Education Schools and Training" at bounding box center [725, 424] width 448 height 40
select select "Goods Purchased"
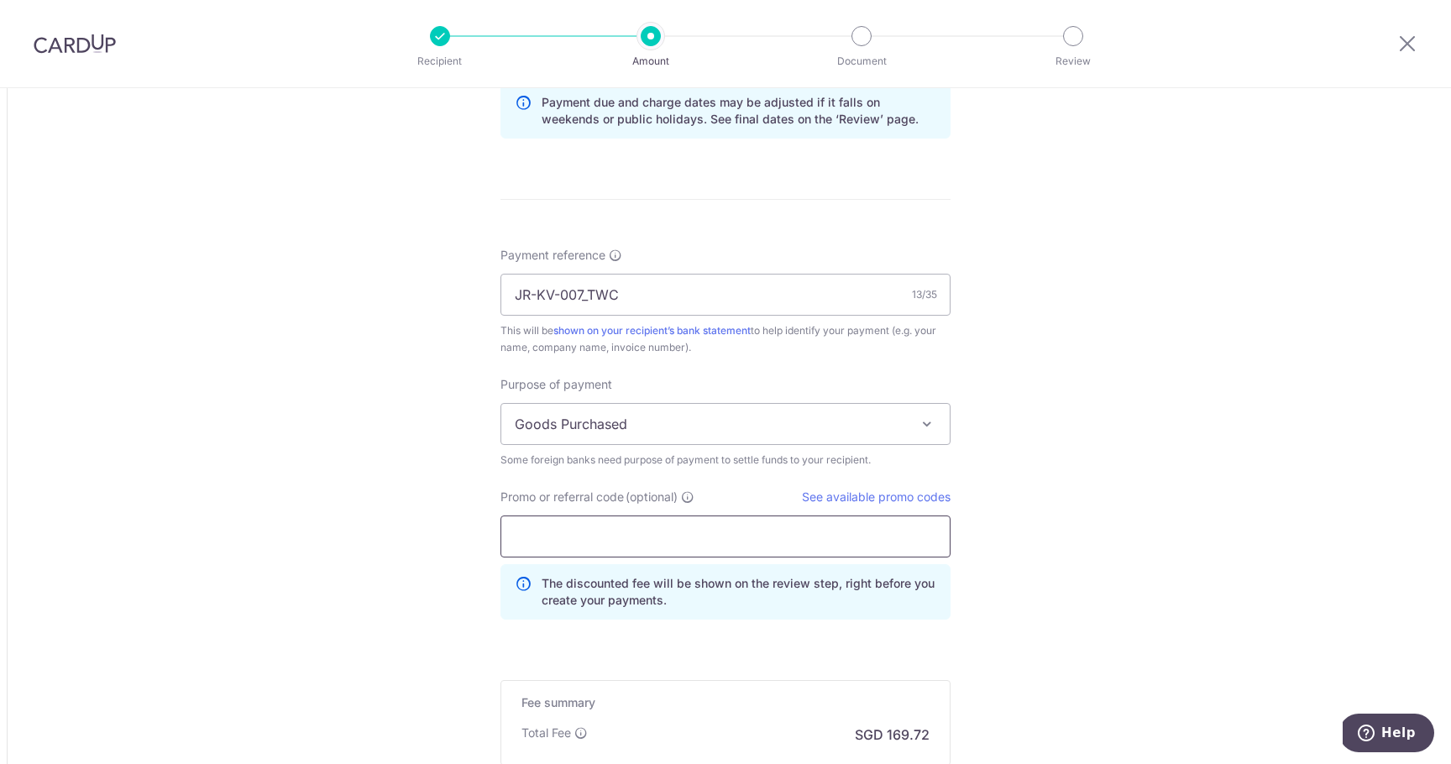
click at [662, 539] on input "Promo or referral code (optional)" at bounding box center [725, 536] width 450 height 42
type input "off225"
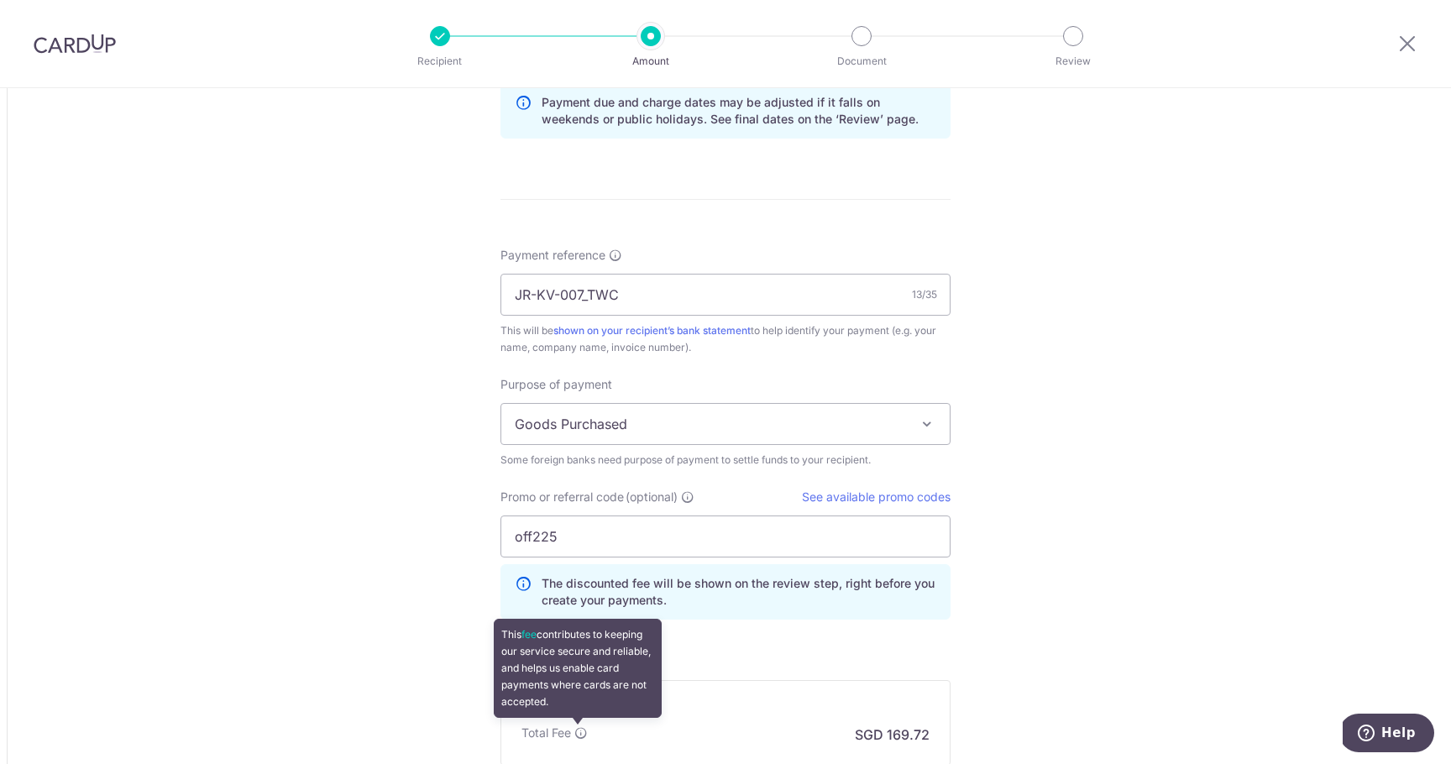
click at [577, 732] on icon at bounding box center [580, 732] width 13 height 13
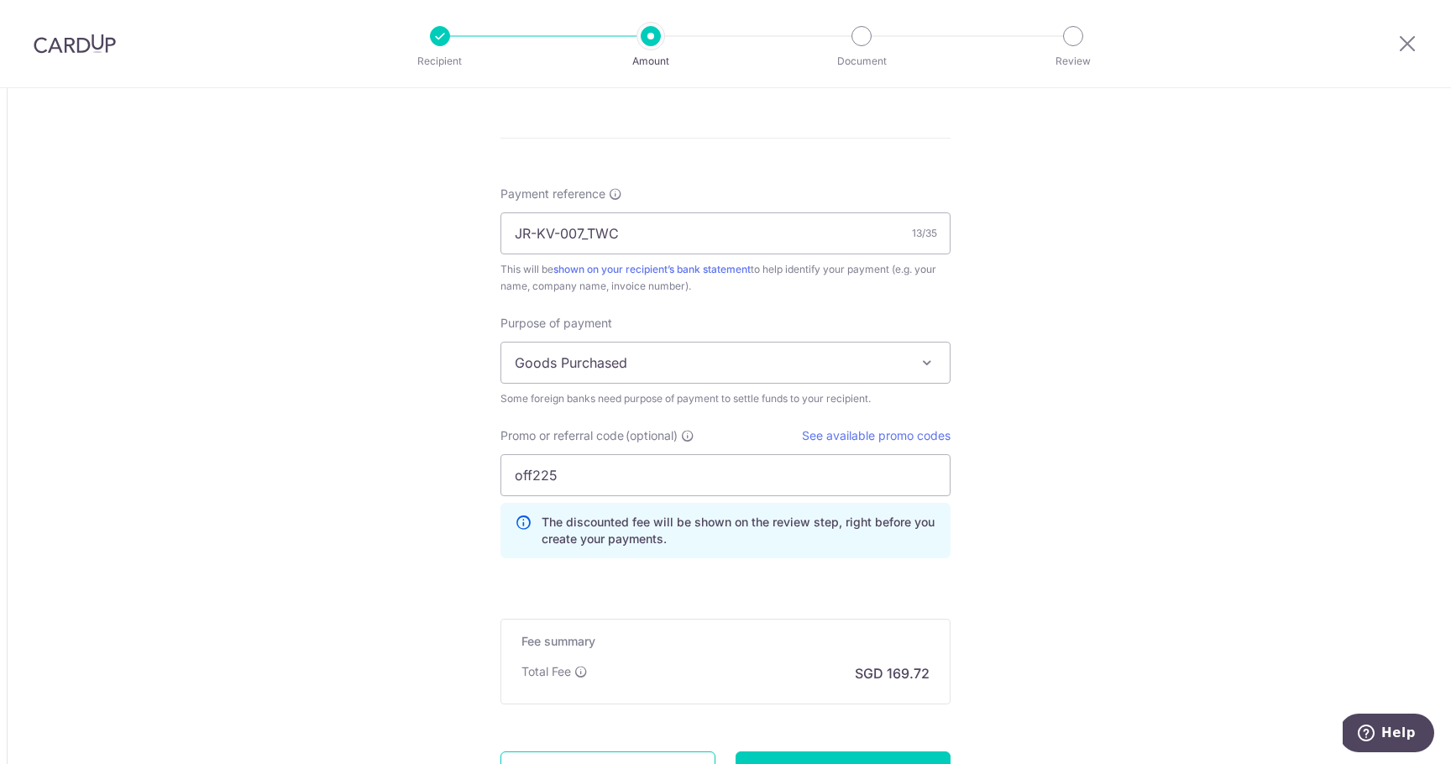
scroll to position [1711, 0]
type input "5,145.15"
